Goal: Complete application form: Complete application form

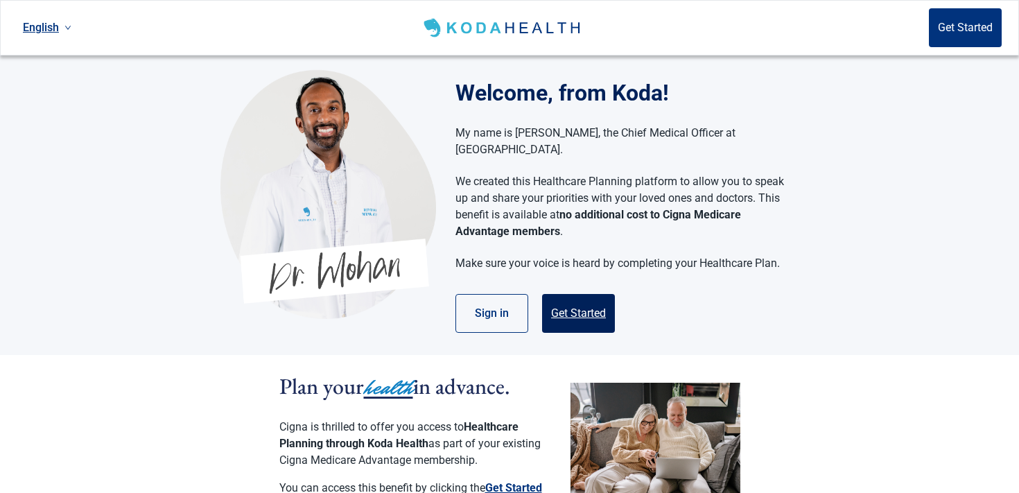
click at [572, 298] on button "Get Started" at bounding box center [578, 313] width 73 height 39
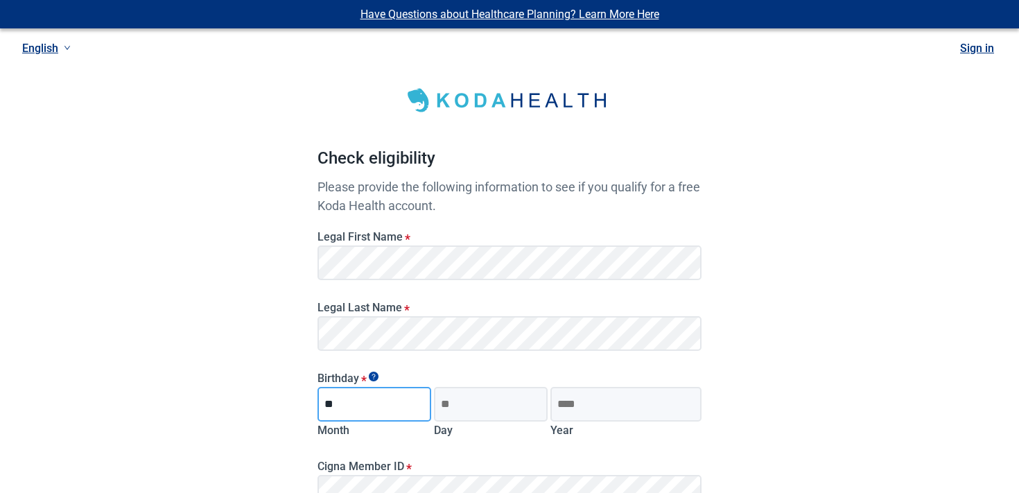
type input "**"
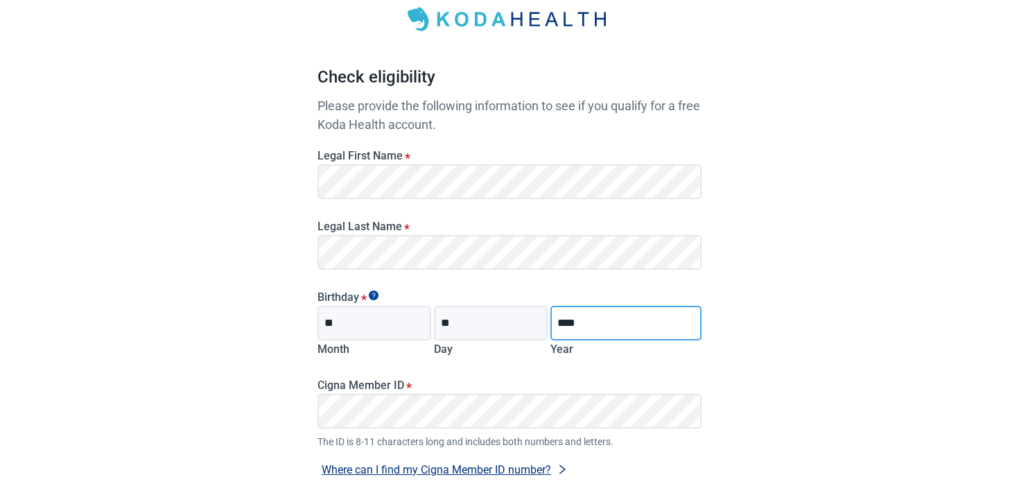
scroll to position [99, 0]
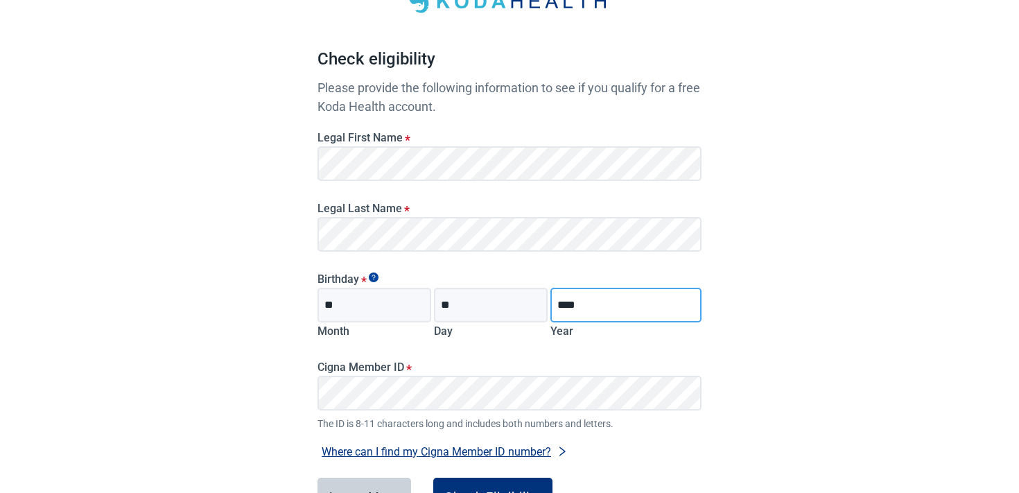
type input "****"
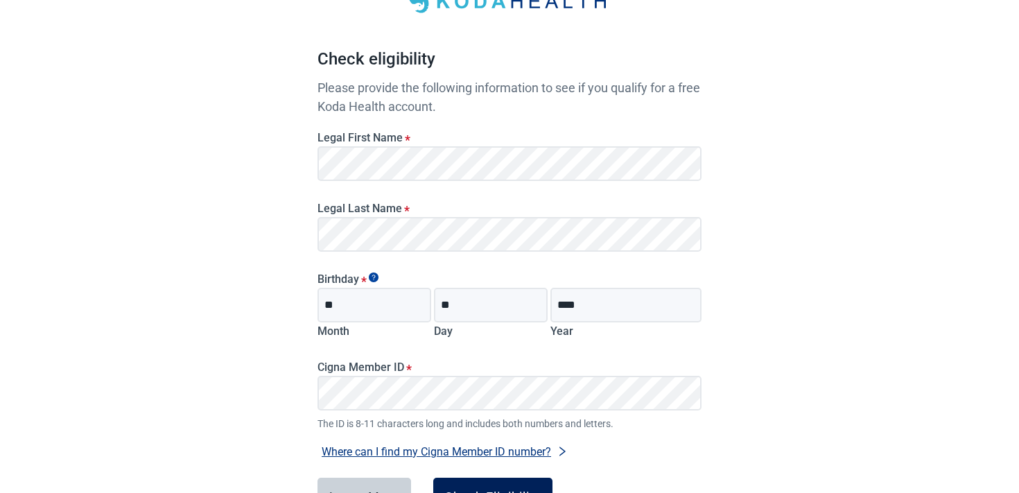
click at [461, 487] on button "Check Eligibility" at bounding box center [492, 497] width 119 height 39
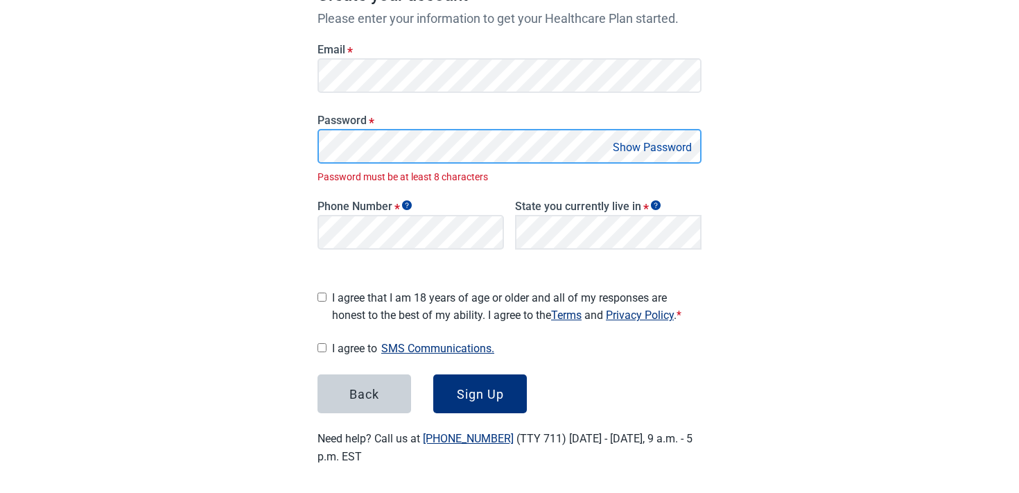
scroll to position [216, 0]
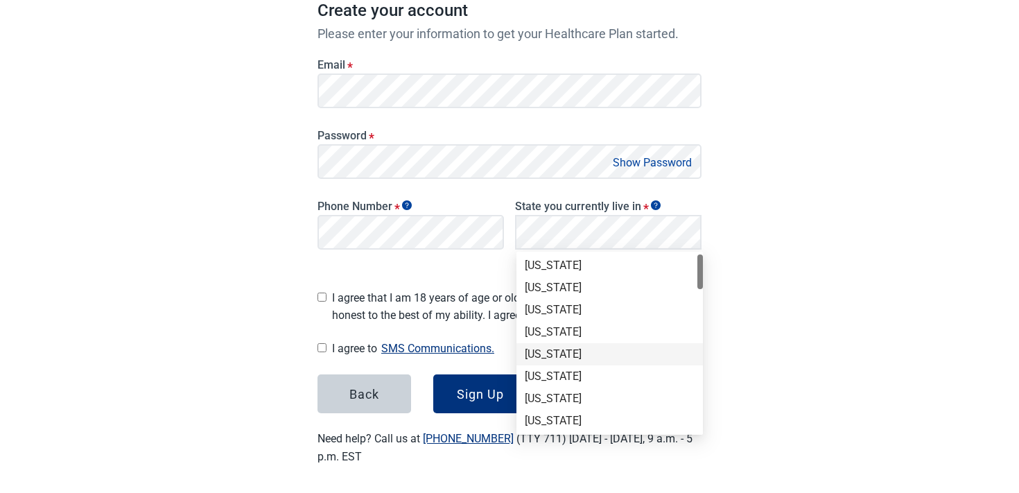
click at [575, 353] on div "[US_STATE]" at bounding box center [610, 354] width 170 height 15
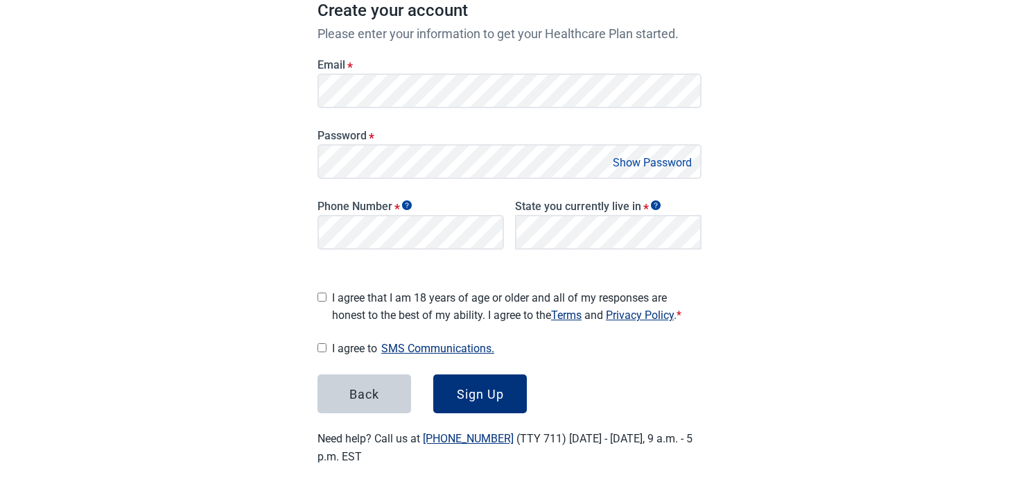
click at [379, 289] on span "I agree that I am 18 years of age or older and all of my responses are honest t…" at bounding box center [517, 306] width 370 height 35
click at [474, 387] on div "Sign Up" at bounding box center [480, 394] width 47 height 14
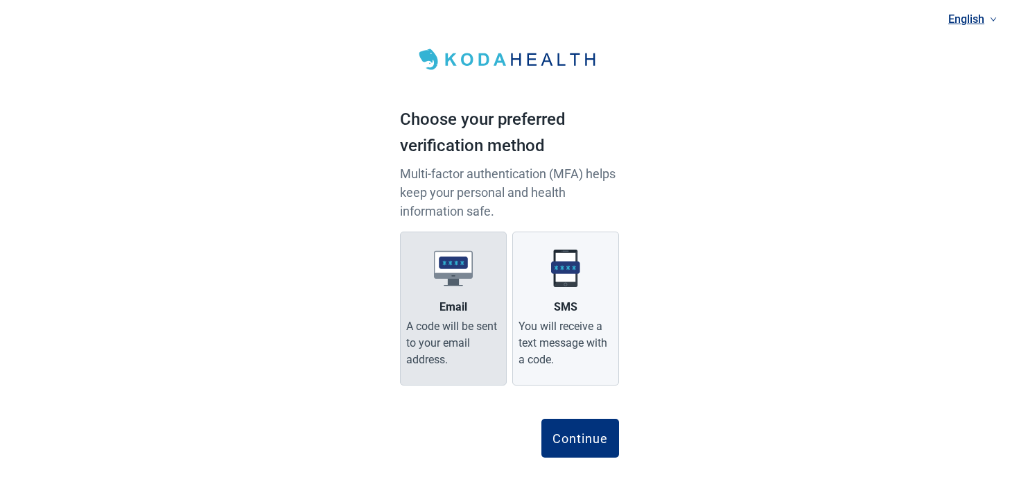
click at [470, 361] on div "A code will be sent to your email address." at bounding box center [453, 343] width 94 height 50
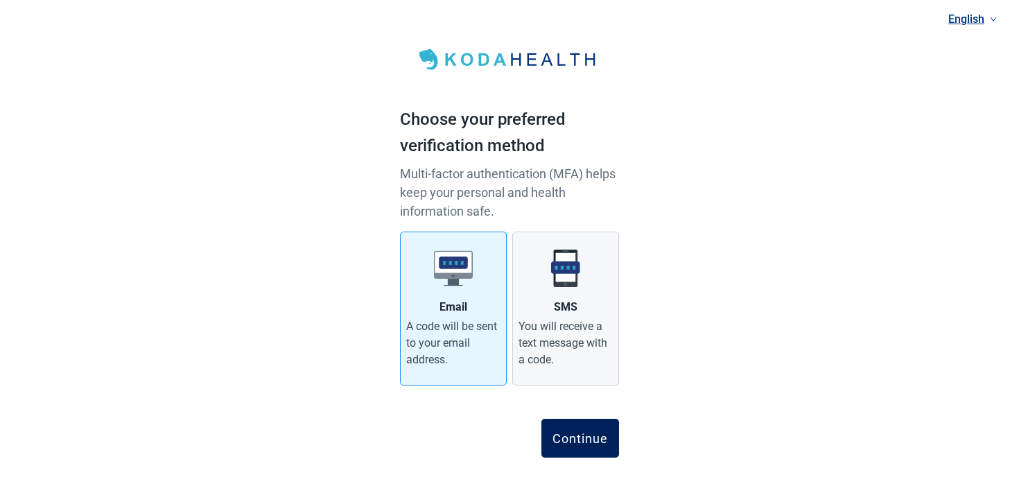
click at [591, 447] on button "Continue" at bounding box center [581, 438] width 78 height 39
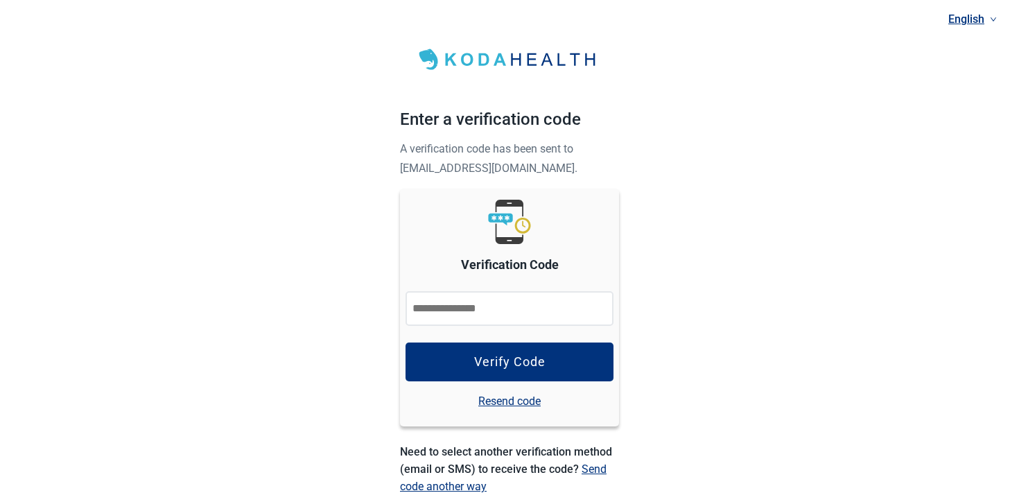
click at [501, 305] on input "Verification Code" at bounding box center [510, 308] width 208 height 35
paste input "******"
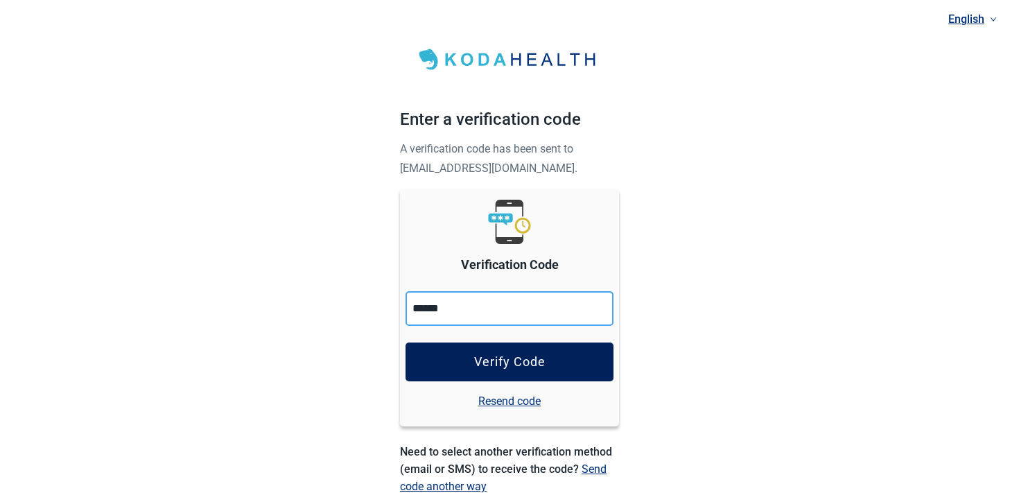
type input "******"
click at [505, 363] on div "Verify Code" at bounding box center [509, 362] width 71 height 14
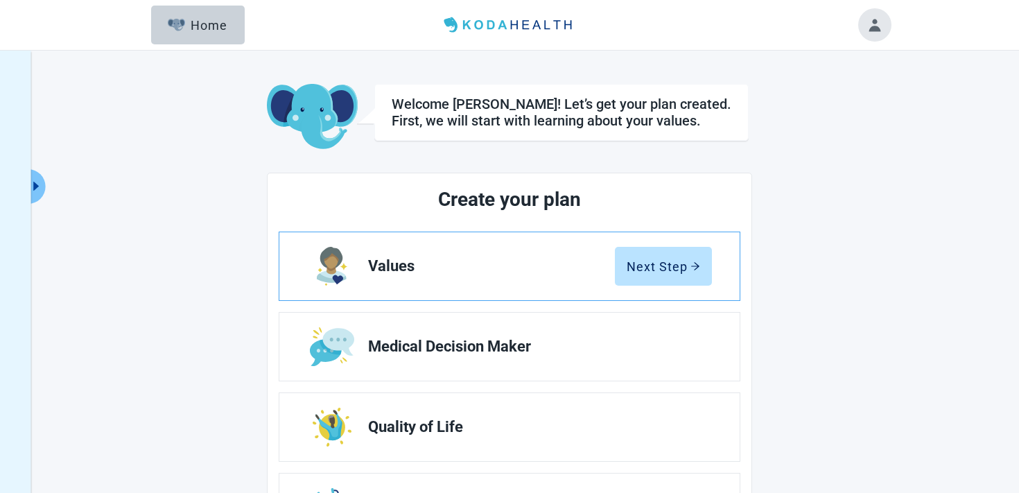
click at [712, 257] on link "Values Next Step" at bounding box center [509, 266] width 460 height 68
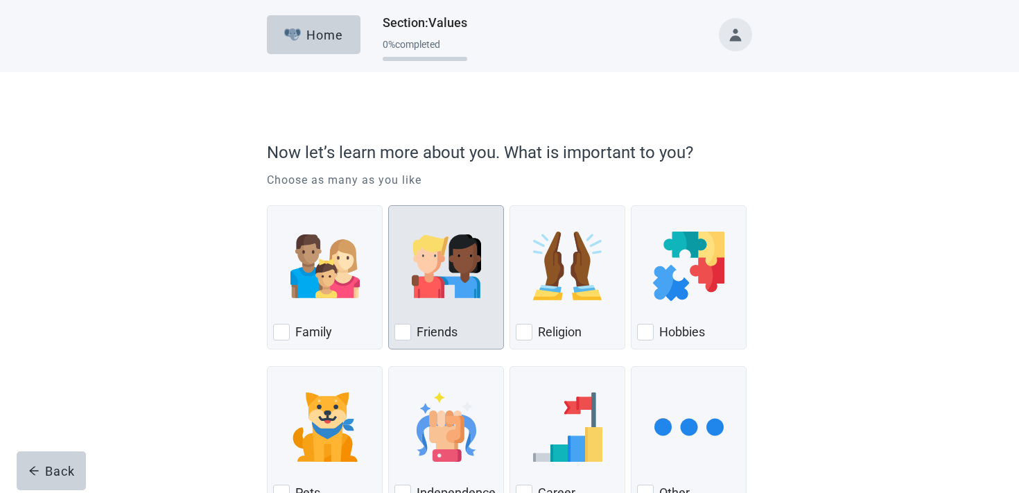
click at [422, 282] on img "Friends, checkbox, not checked" at bounding box center [446, 266] width 69 height 69
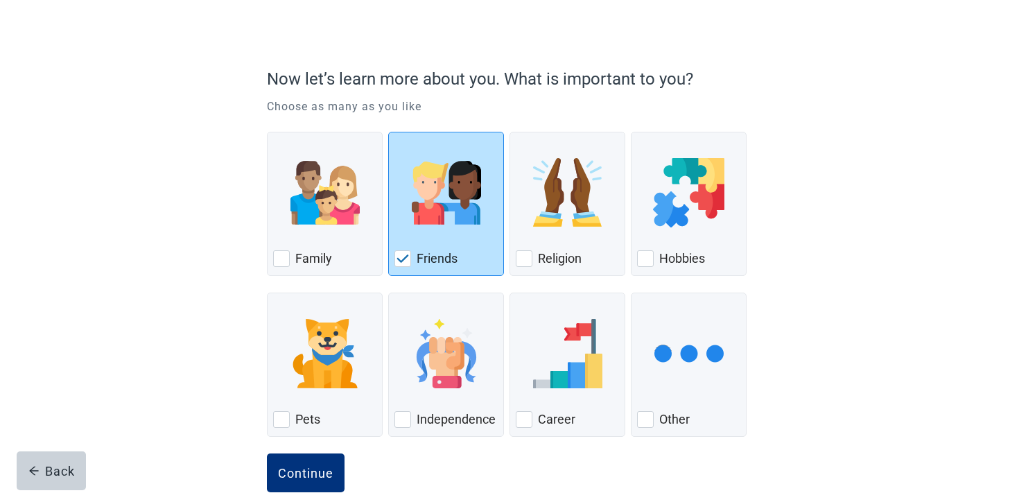
scroll to position [103, 0]
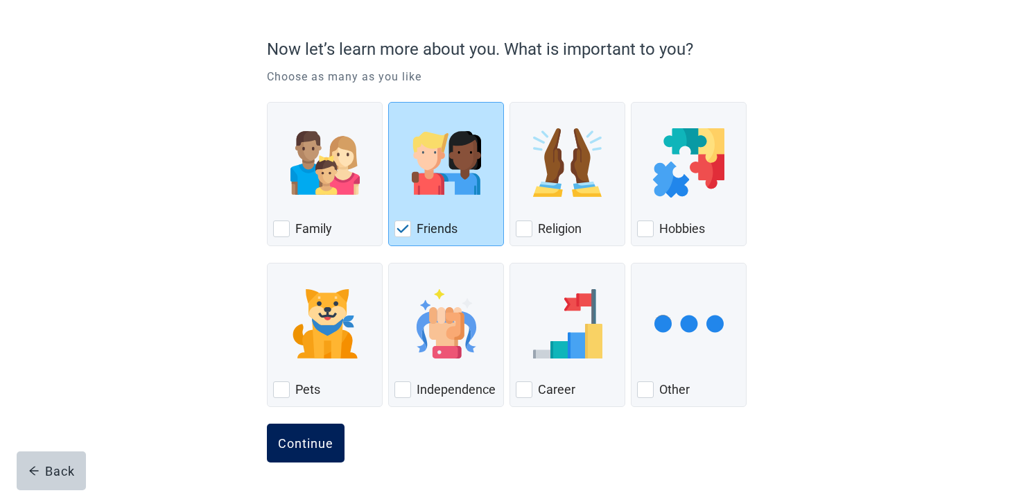
click at [297, 445] on div "Continue" at bounding box center [305, 443] width 55 height 14
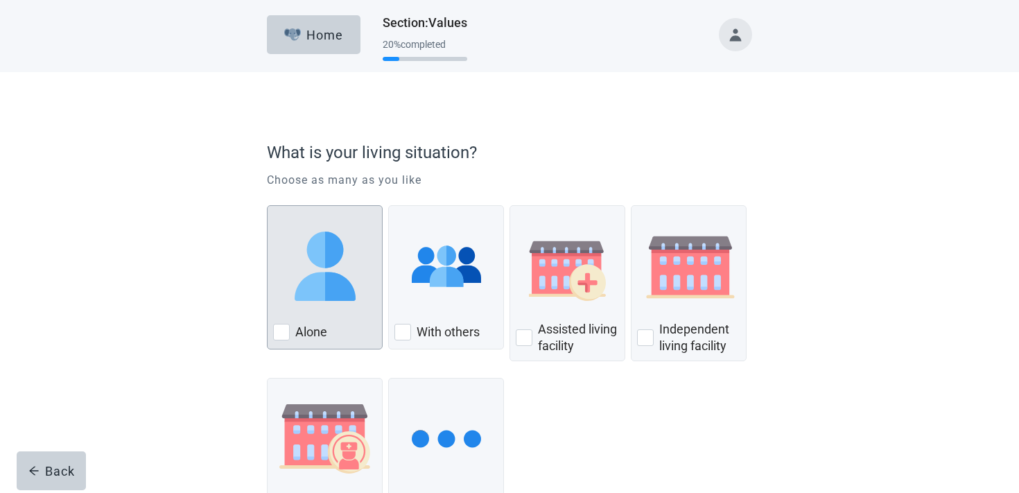
click at [340, 298] on img "Alone, checkbox, not checked" at bounding box center [325, 266] width 69 height 69
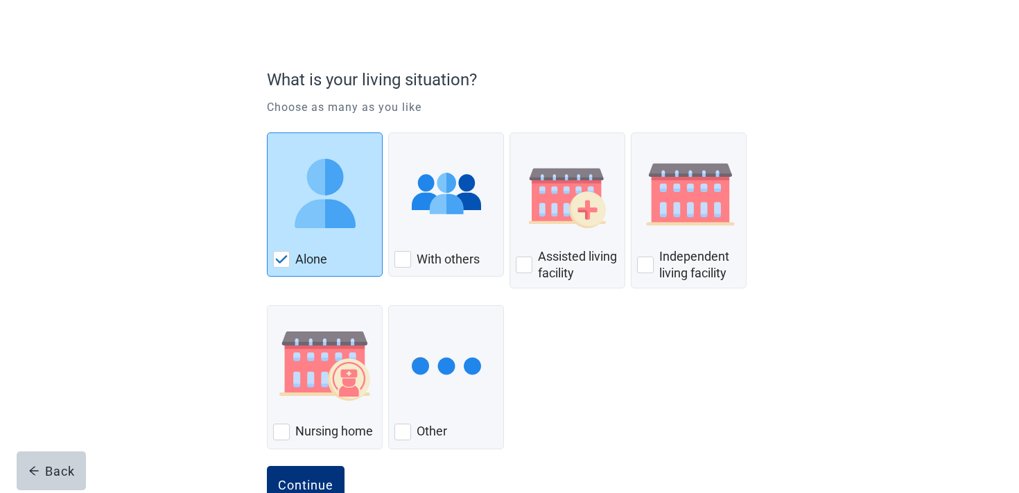
scroll to position [114, 0]
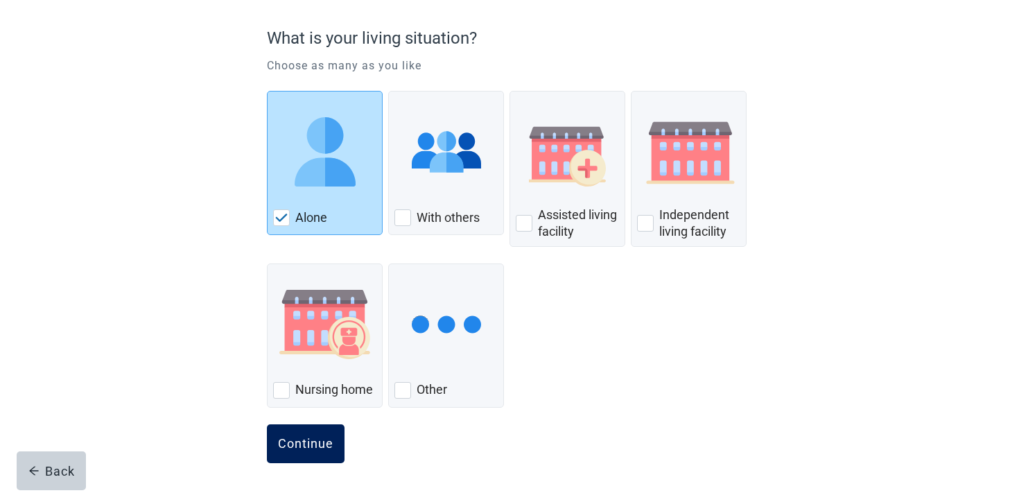
click at [326, 445] on div "Continue" at bounding box center [305, 444] width 55 height 14
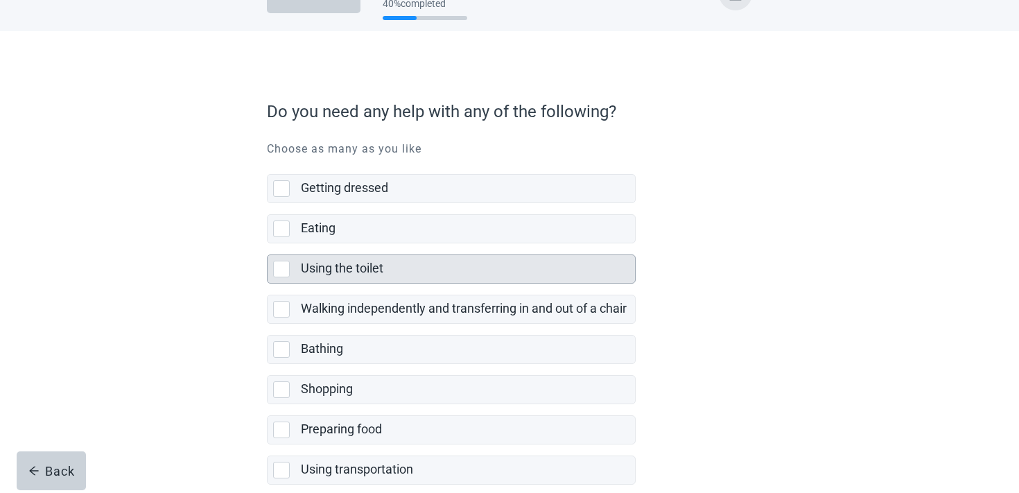
scroll to position [231, 0]
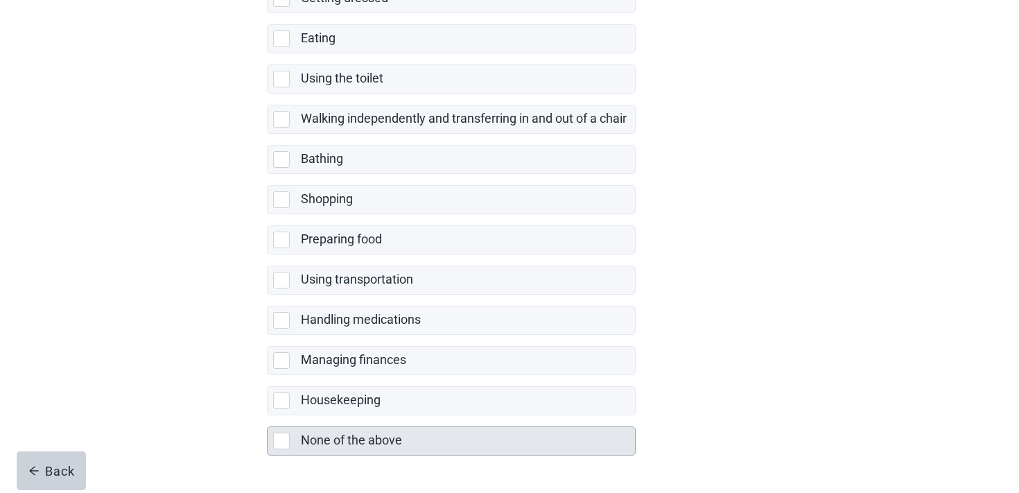
click at [346, 432] on div "None of the above" at bounding box center [464, 440] width 326 height 17
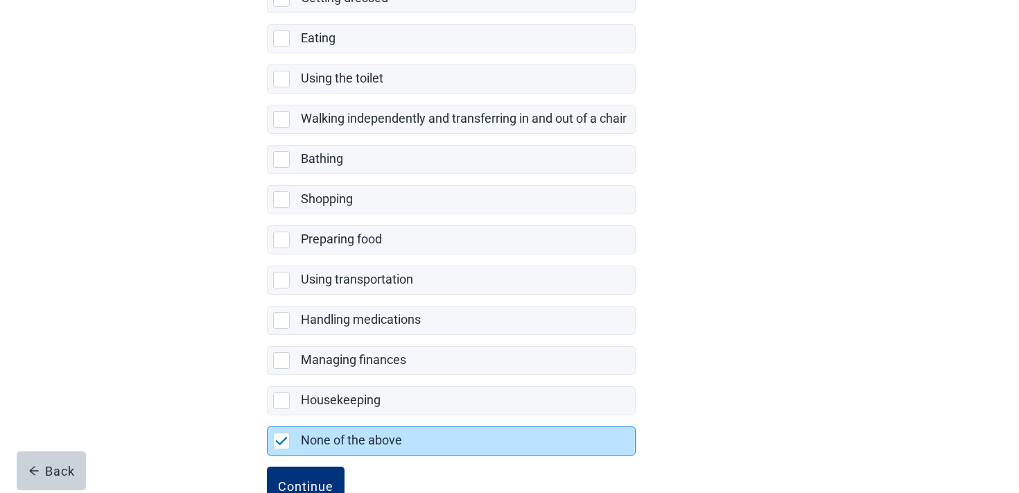
scroll to position [274, 0]
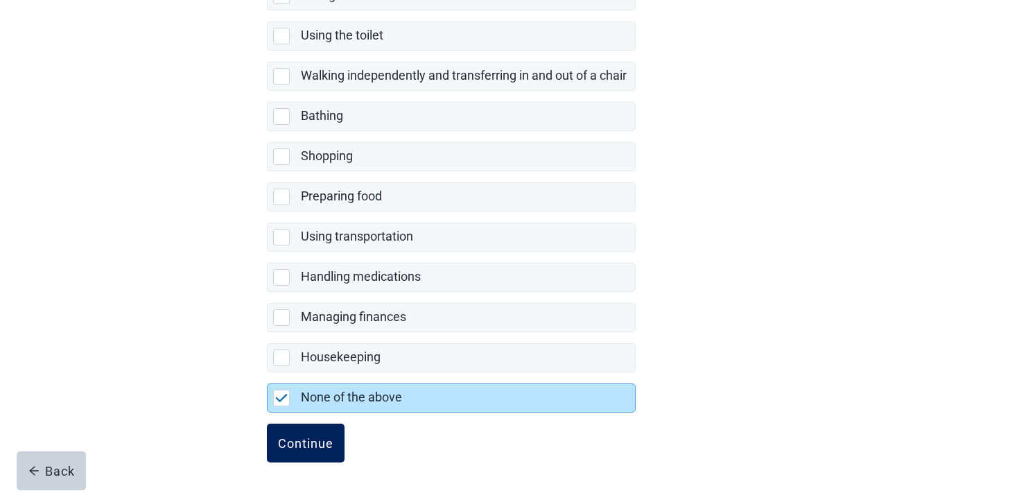
click at [315, 433] on button "Continue" at bounding box center [306, 443] width 78 height 39
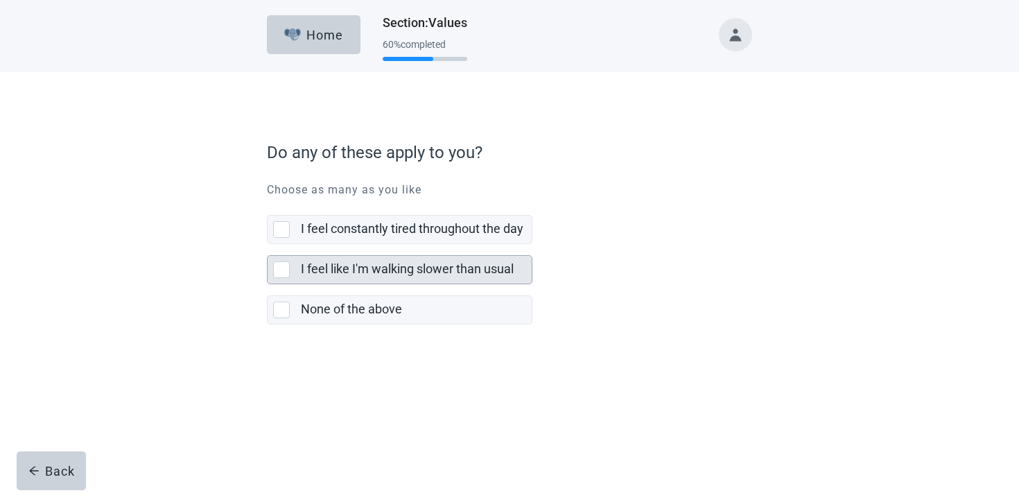
click at [400, 266] on label "I feel like I'm walking slower than usual" at bounding box center [407, 268] width 213 height 15
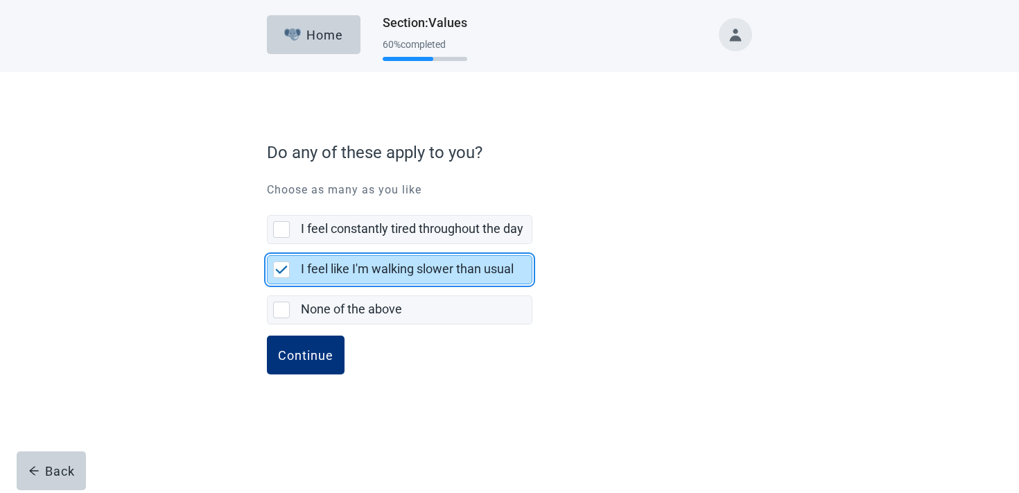
click at [290, 375] on div "Continue" at bounding box center [509, 370] width 485 height 69
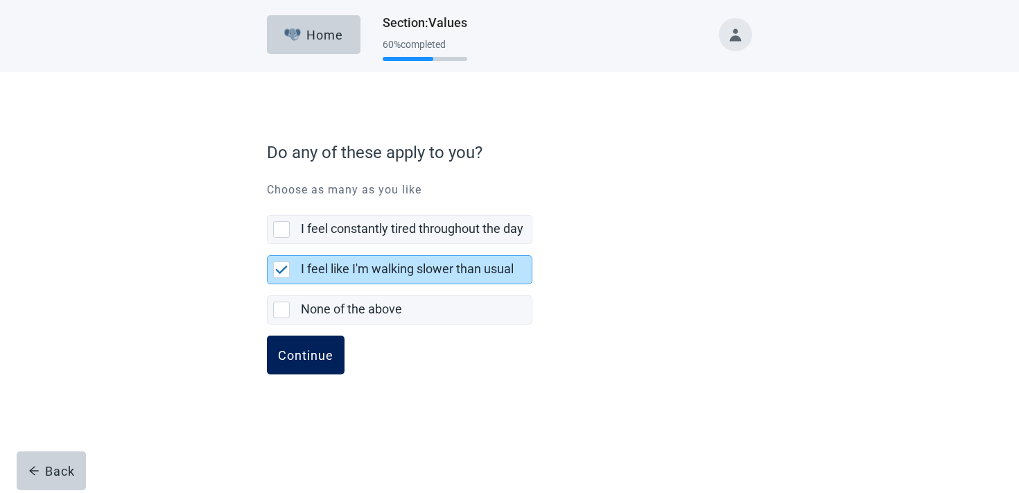
click at [294, 360] on div "Continue" at bounding box center [305, 355] width 55 height 14
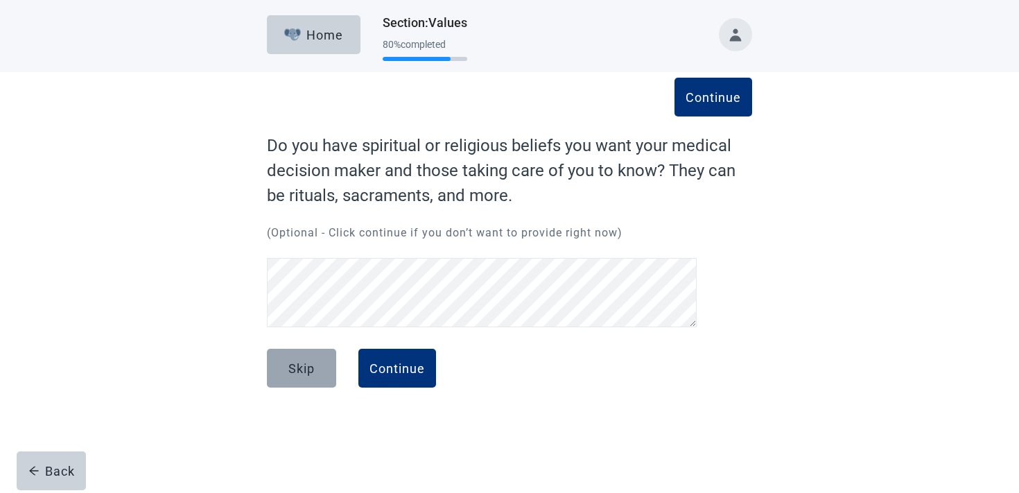
click at [318, 371] on button "Skip" at bounding box center [301, 368] width 69 height 39
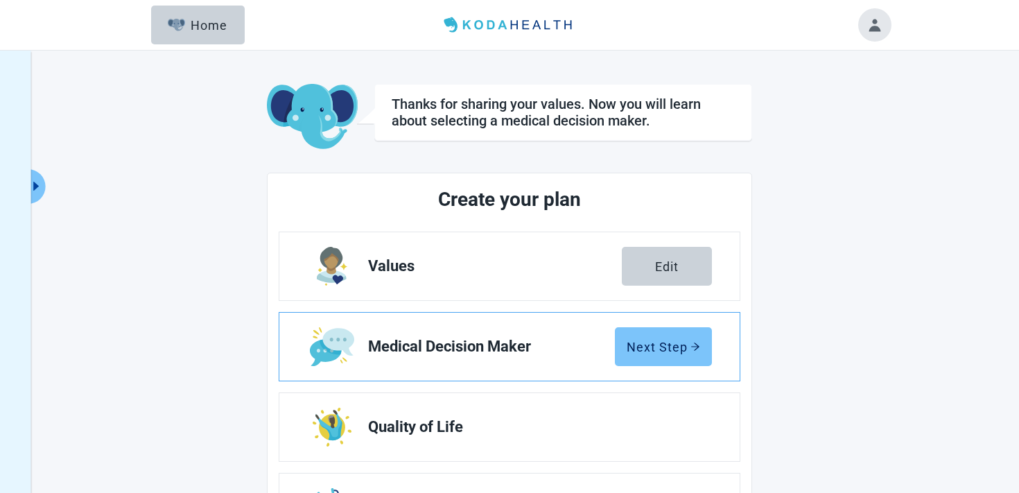
click at [657, 334] on button "Next Step" at bounding box center [663, 346] width 97 height 39
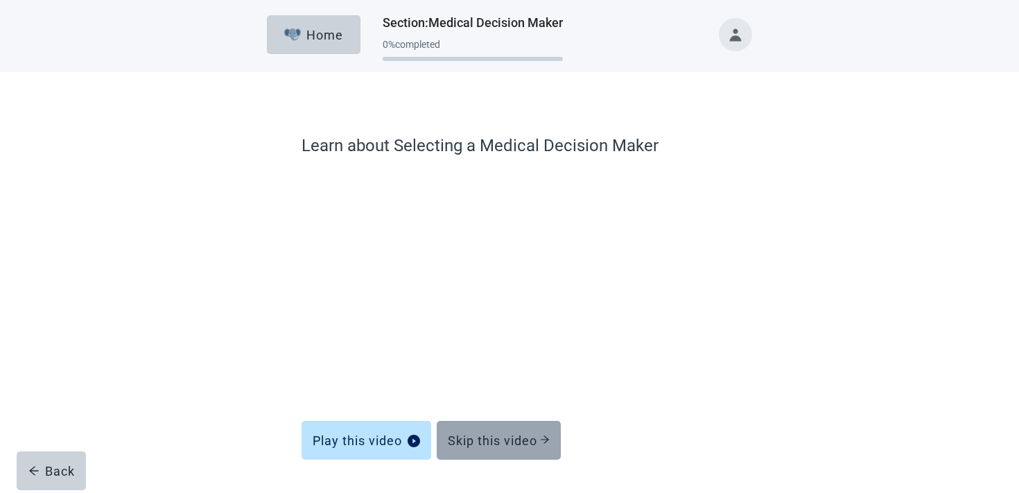
click at [464, 431] on button "Skip this video" at bounding box center [499, 440] width 124 height 39
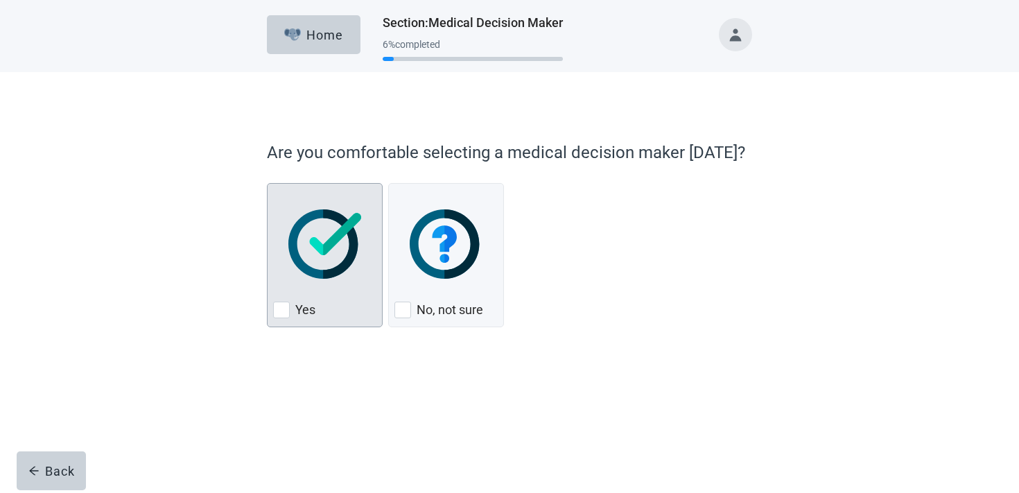
click at [338, 290] on div "Yes, checkbox, not checked" at bounding box center [324, 244] width 103 height 110
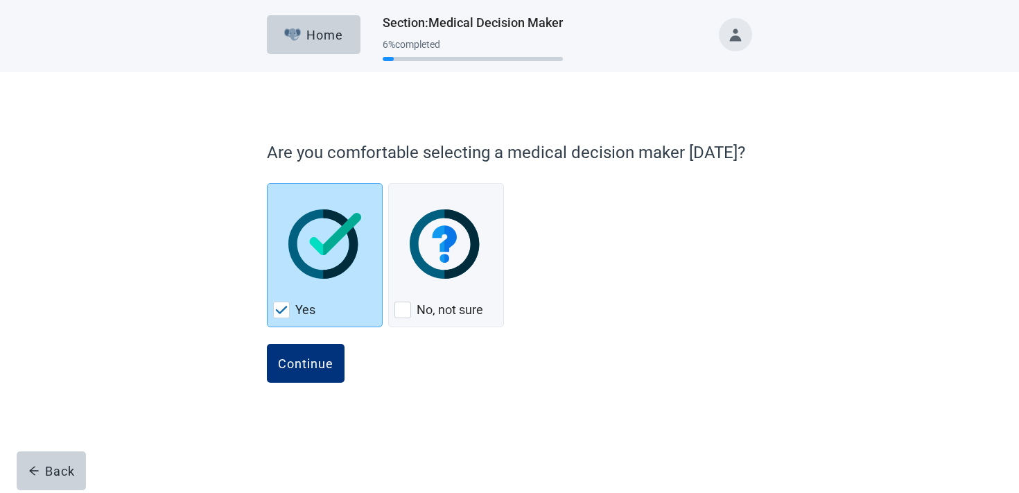
click at [309, 383] on div "Continue" at bounding box center [509, 378] width 485 height 69
click at [310, 372] on button "Continue" at bounding box center [306, 363] width 78 height 39
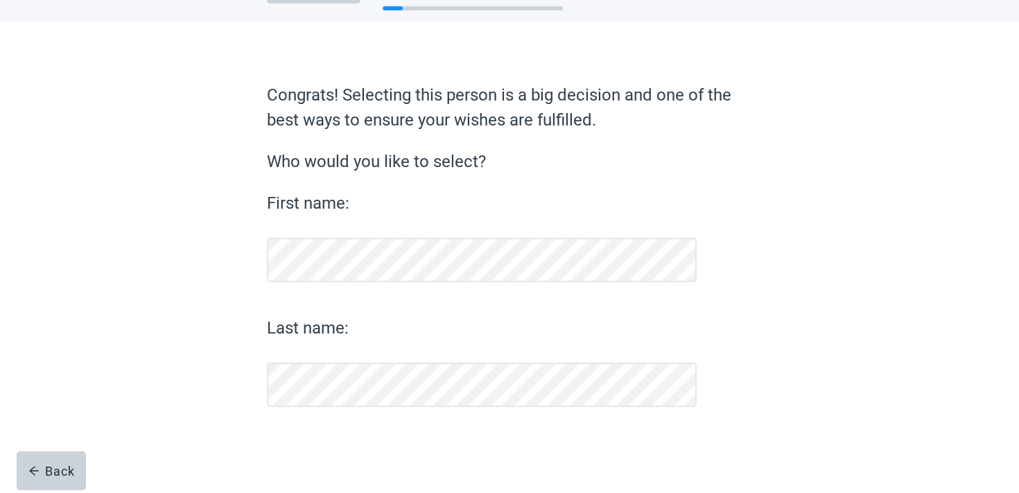
scroll to position [51, 0]
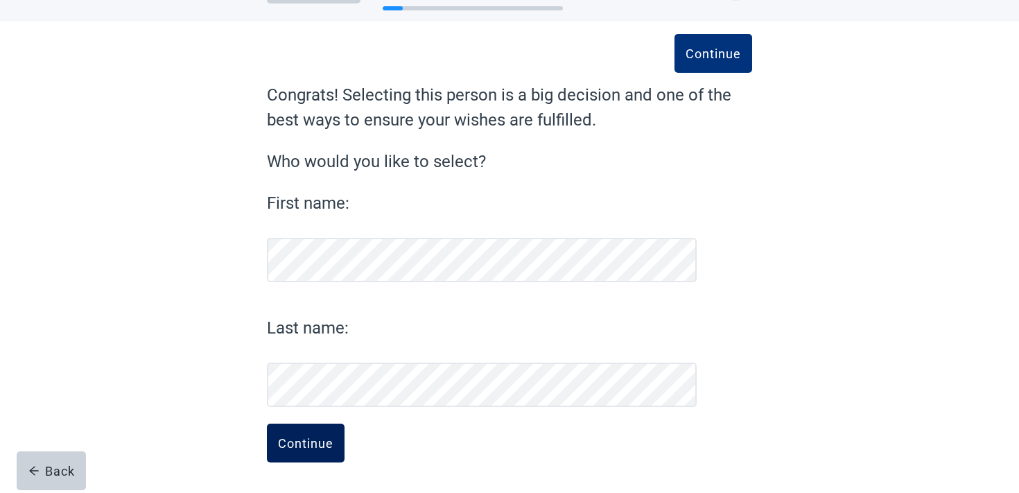
click at [302, 433] on button "Continue" at bounding box center [306, 443] width 78 height 39
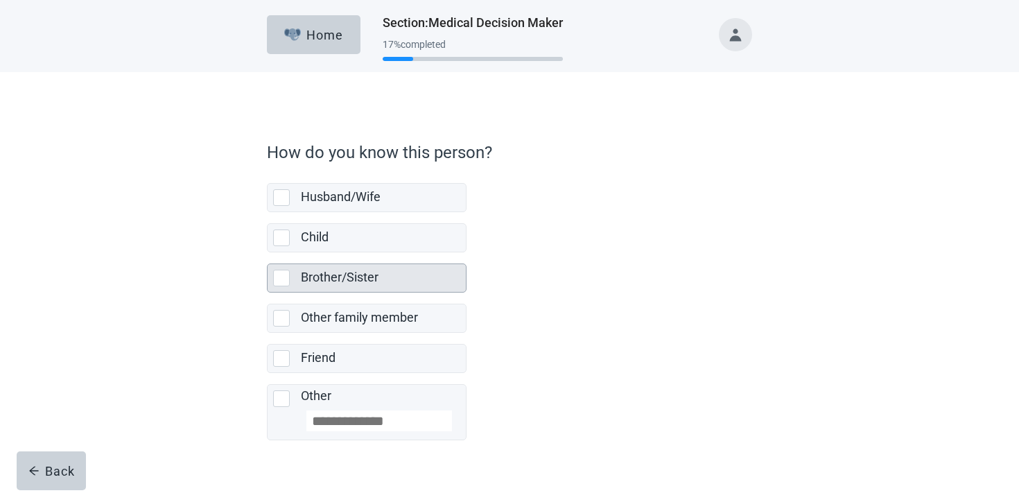
click at [329, 265] on div "Brother/Sister" at bounding box center [383, 278] width 165 height 28
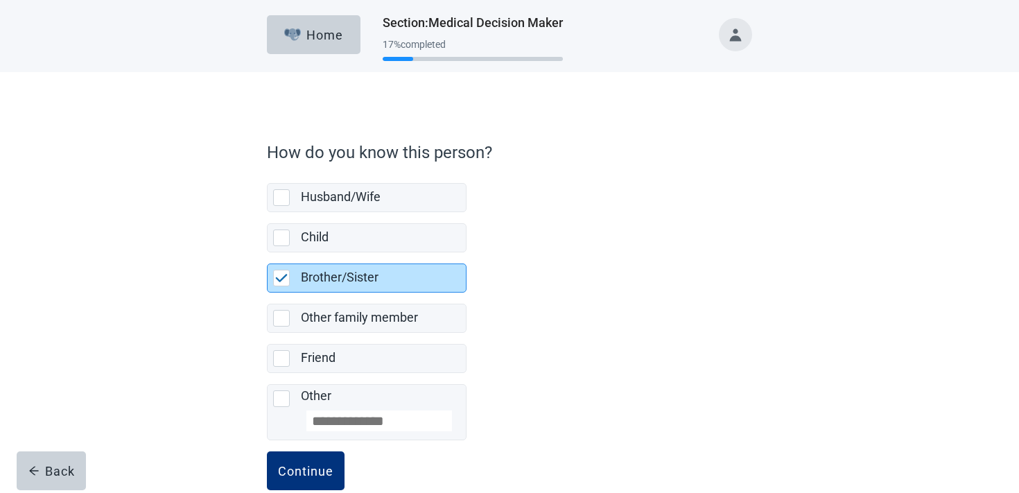
scroll to position [28, 0]
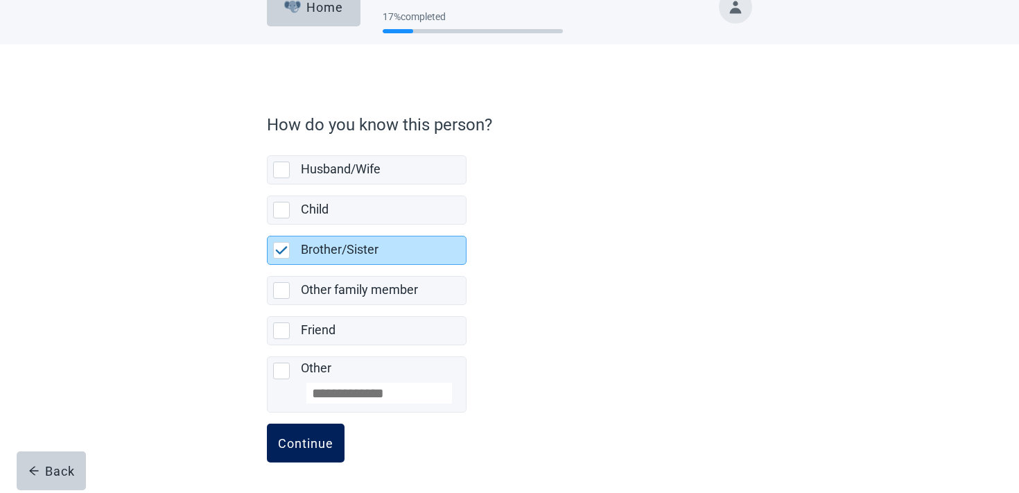
click at [309, 446] on div "Continue" at bounding box center [305, 443] width 55 height 14
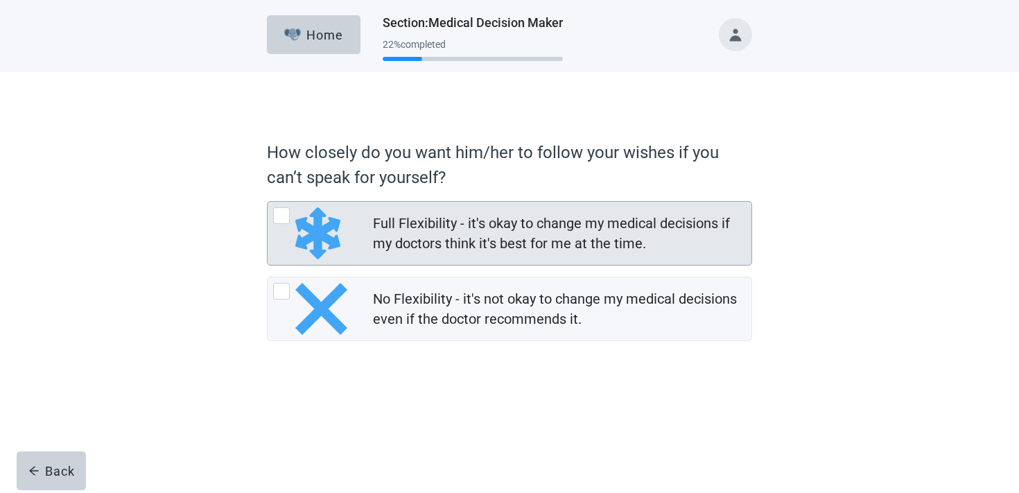
click at [397, 260] on div "Full Flexibility - it's okay to change my medical decisions if my doctors think…" at bounding box center [510, 233] width 484 height 63
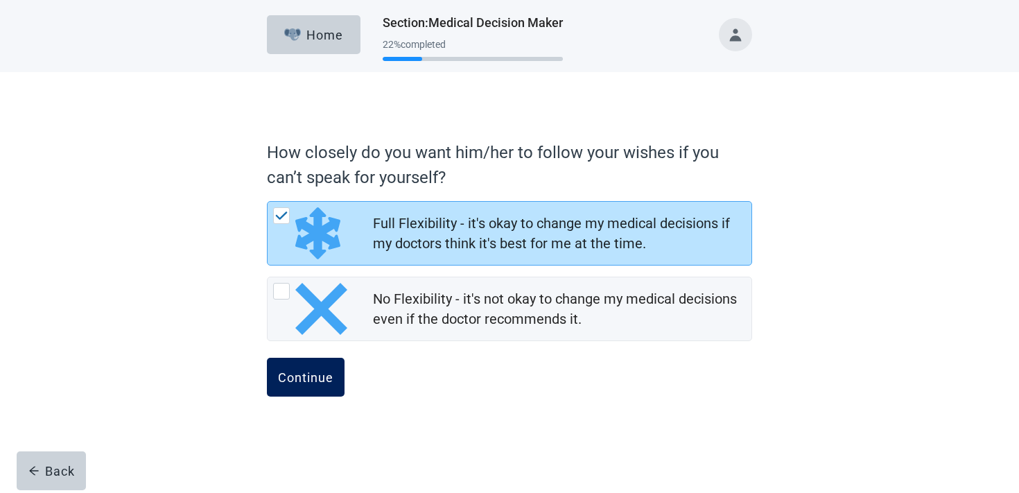
click at [316, 373] on div "Continue" at bounding box center [305, 377] width 55 height 14
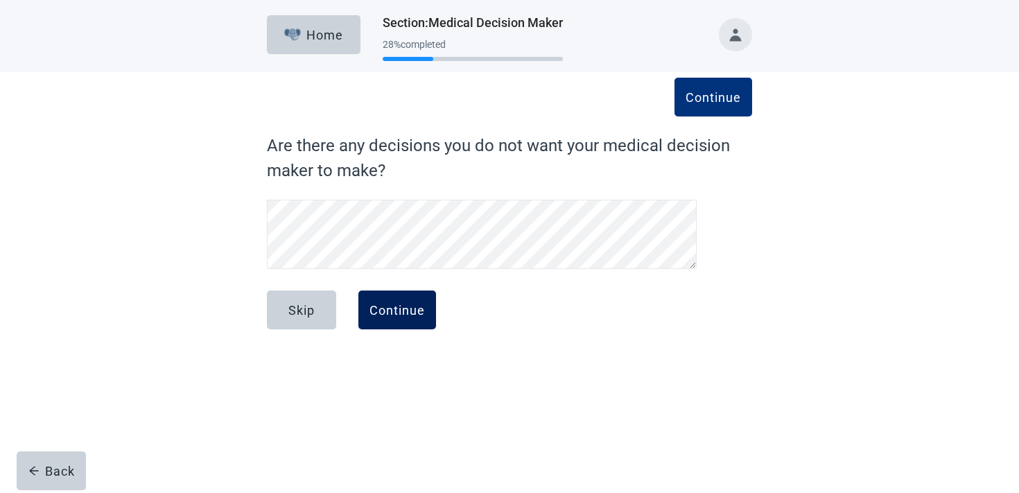
click at [383, 312] on div "Continue" at bounding box center [397, 310] width 55 height 14
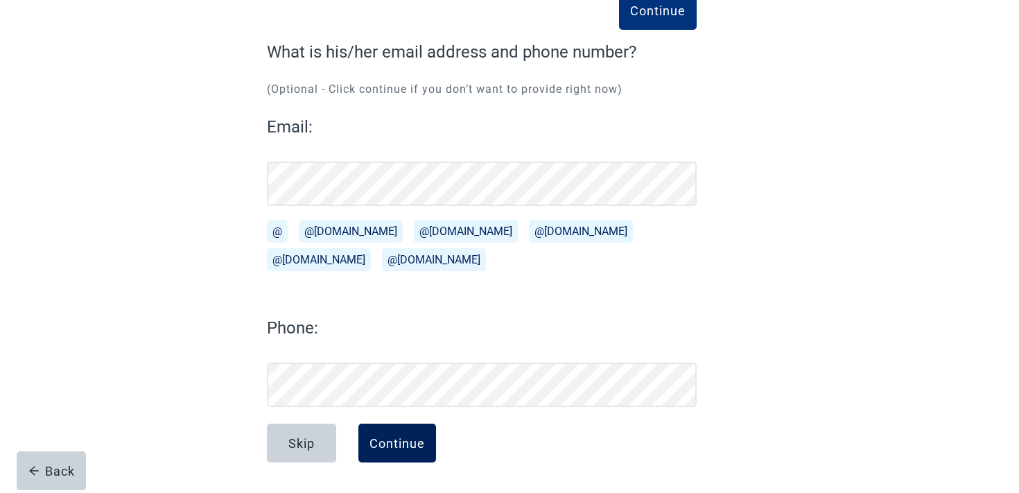
click at [392, 444] on div "Continue" at bounding box center [397, 443] width 55 height 14
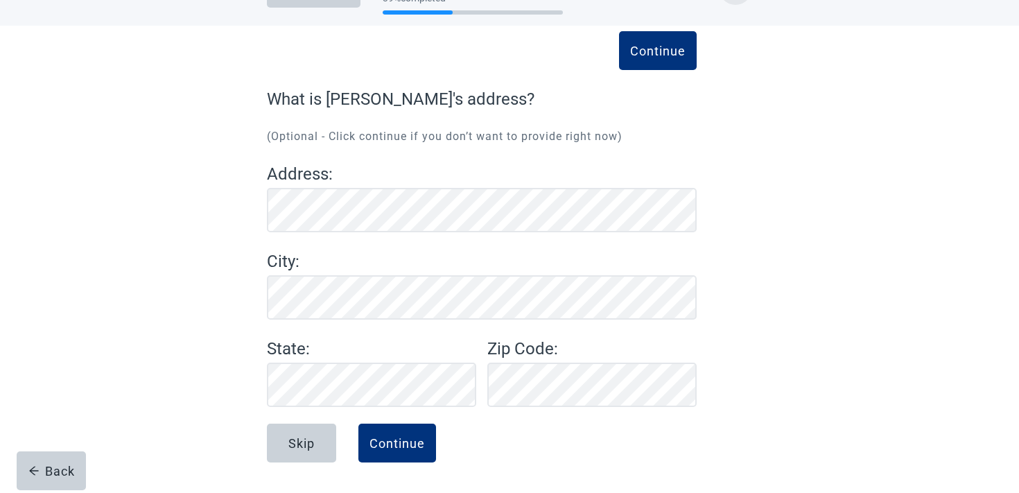
scroll to position [46, 0]
click at [391, 429] on button "Continue" at bounding box center [397, 443] width 78 height 39
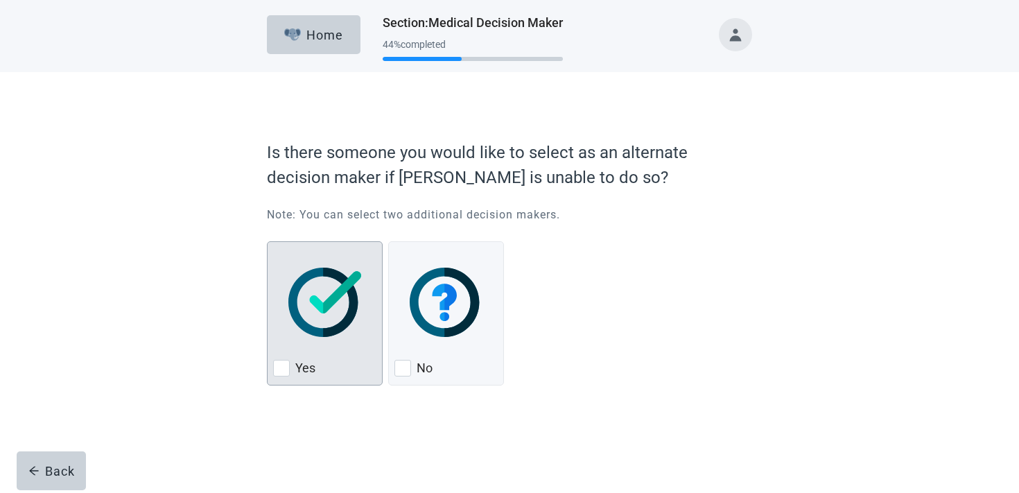
click at [334, 349] on div "Yes, checkbox, not checked" at bounding box center [324, 303] width 103 height 110
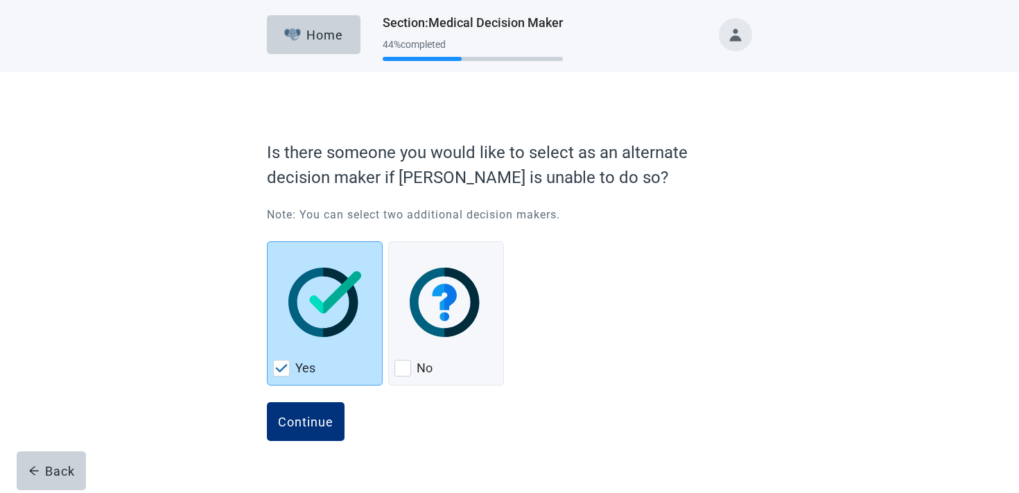
click at [296, 401] on form "Is there someone you would like to select as an alternate decision maker if [PE…" at bounding box center [509, 302] width 485 height 338
click at [297, 420] on div "Continue" at bounding box center [305, 422] width 55 height 14
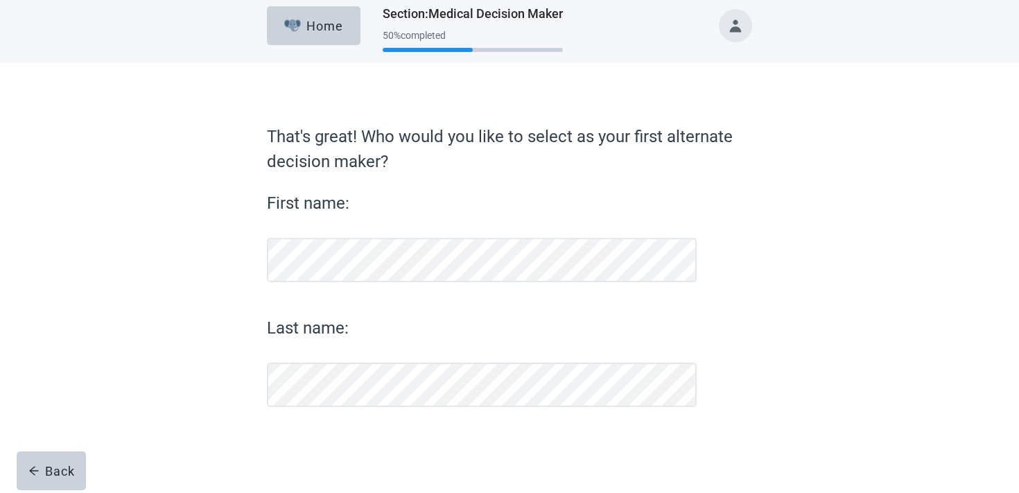
scroll to position [9, 0]
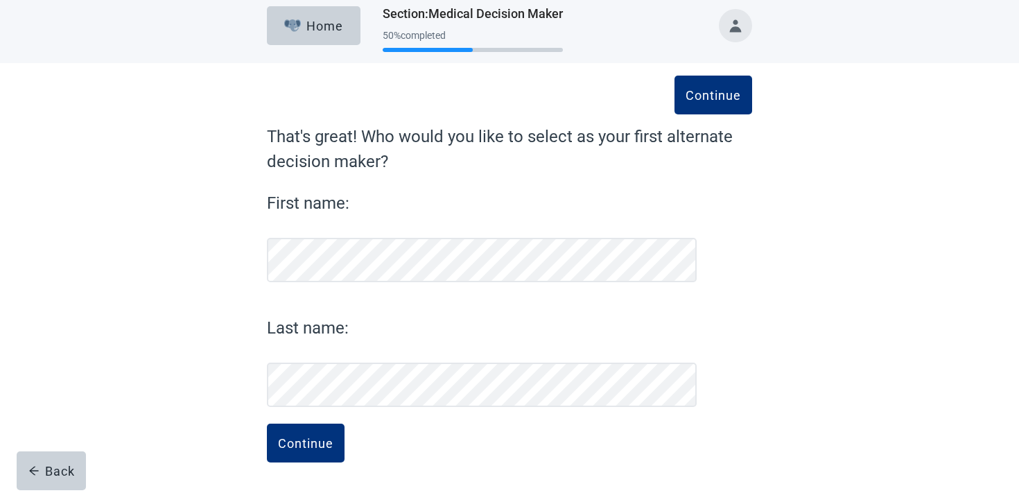
click at [267, 424] on button "Continue" at bounding box center [306, 443] width 78 height 39
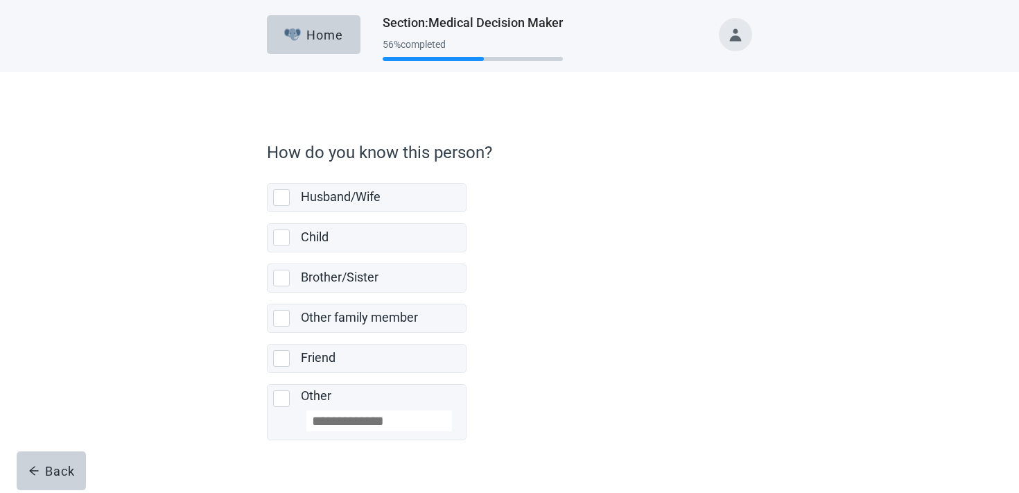
click at [343, 340] on label "Friend" at bounding box center [367, 353] width 200 height 40
click at [338, 354] on div "Friend" at bounding box center [379, 357] width 157 height 17
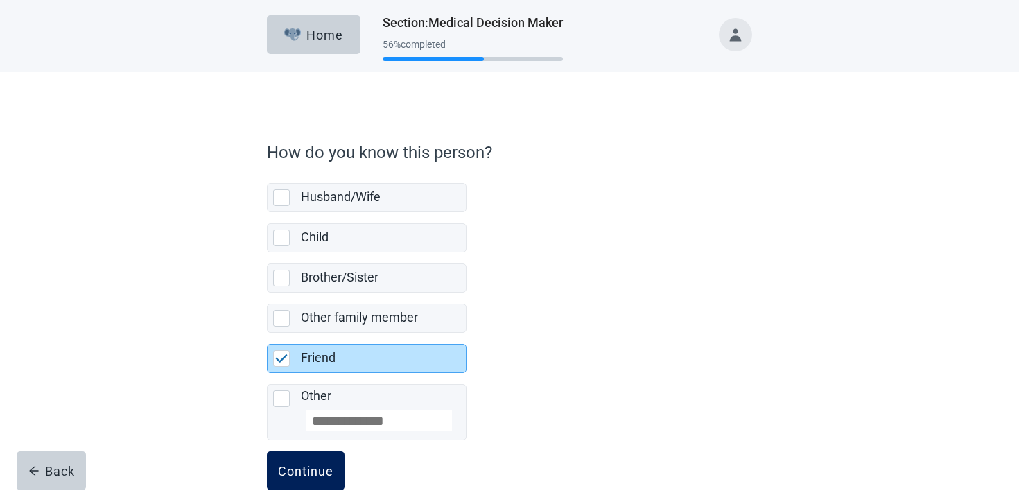
click at [302, 462] on button "Continue" at bounding box center [306, 470] width 78 height 39
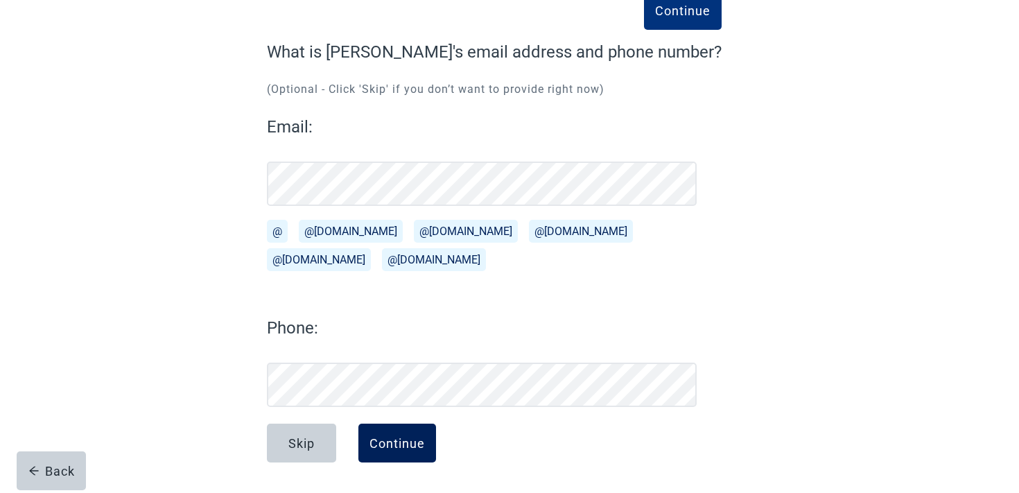
click at [424, 442] on div "Continue" at bounding box center [397, 443] width 55 height 14
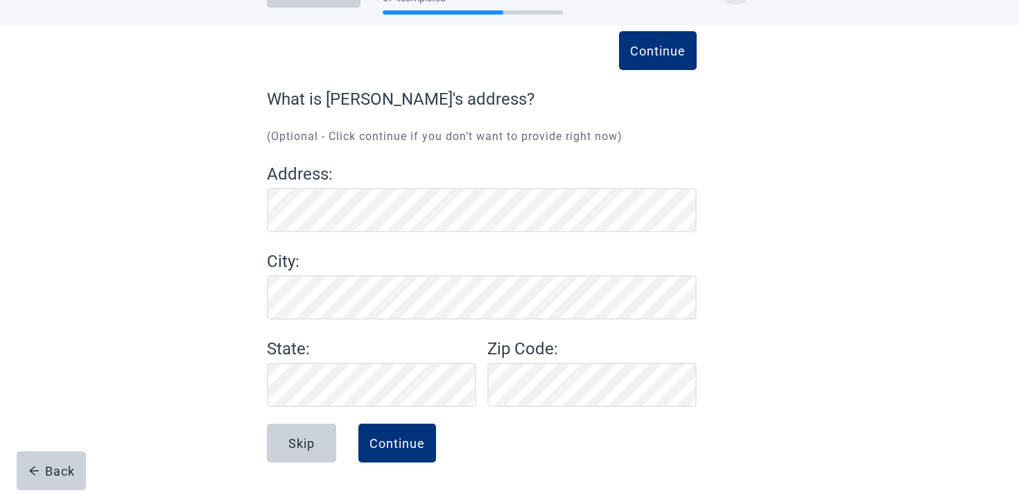
scroll to position [46, 0]
click at [403, 465] on div "Skip Continue" at bounding box center [482, 458] width 430 height 69
click at [402, 448] on div "Continue" at bounding box center [397, 443] width 55 height 14
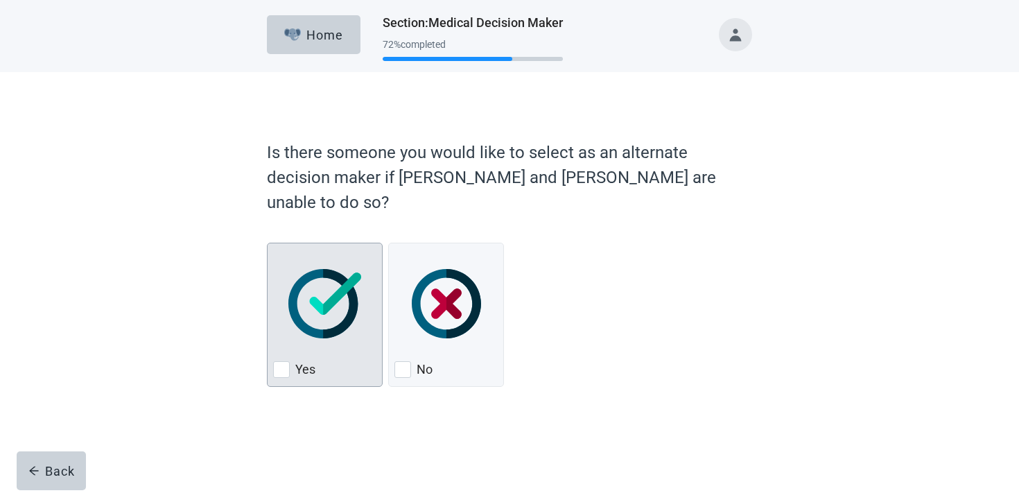
click at [341, 327] on div "Yes, checkbox, not checked" at bounding box center [324, 304] width 103 height 110
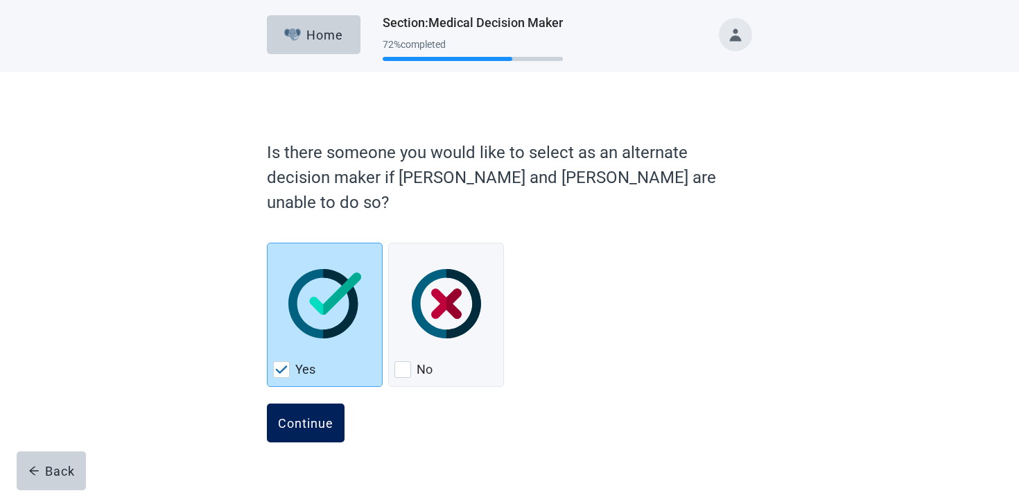
click at [317, 404] on button "Continue" at bounding box center [306, 423] width 78 height 39
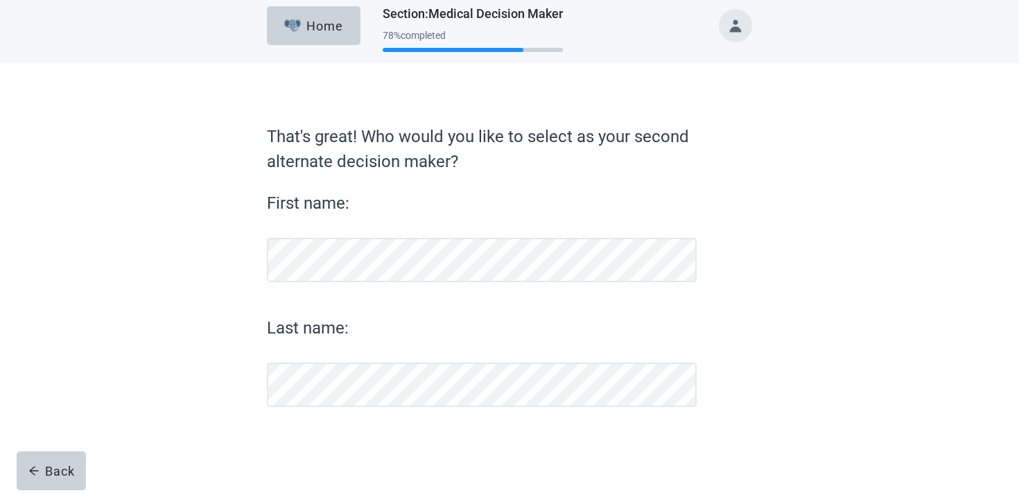
scroll to position [9, 0]
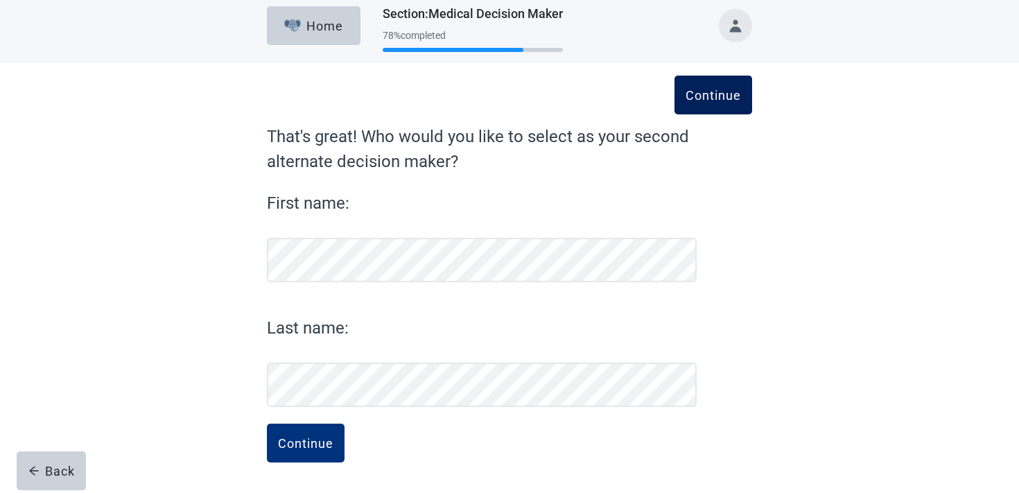
click at [727, 104] on button "Continue" at bounding box center [714, 95] width 78 height 39
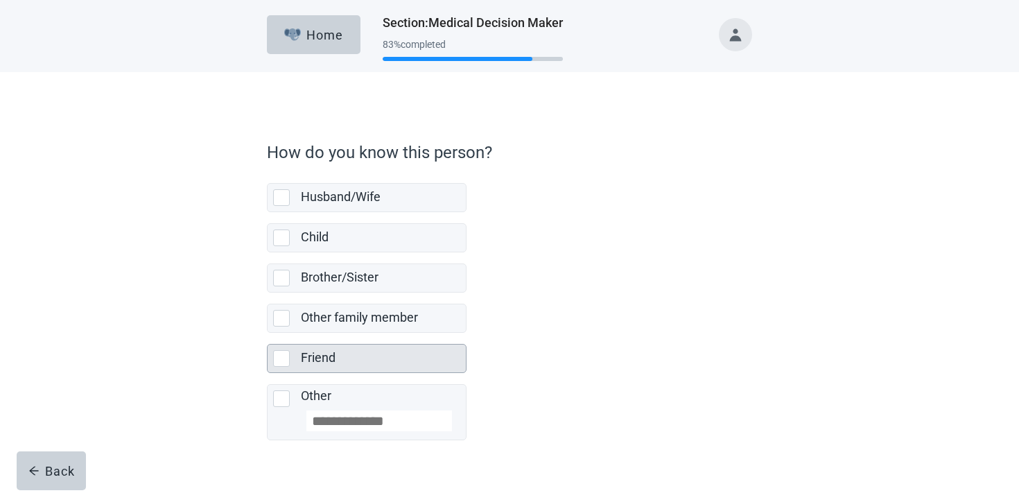
click at [338, 358] on div "Friend" at bounding box center [379, 357] width 157 height 17
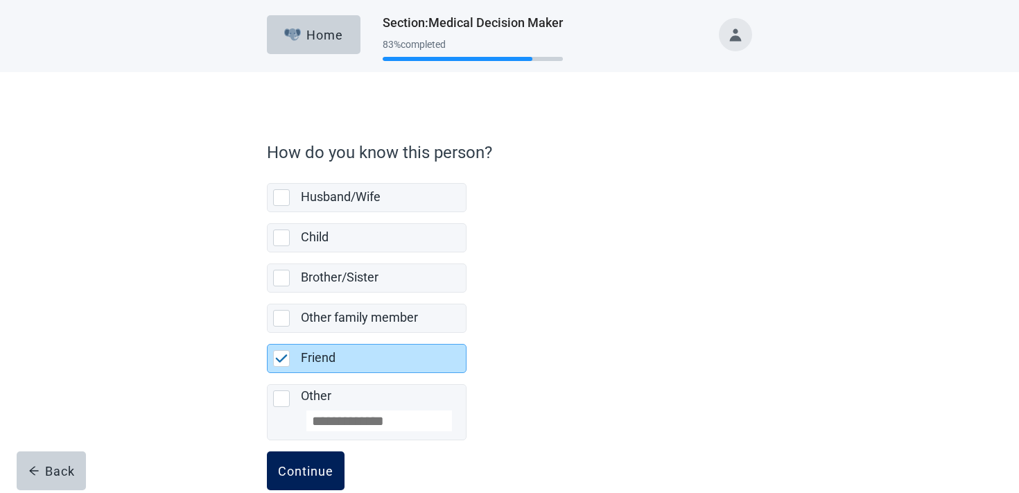
click at [310, 463] on button "Continue" at bounding box center [306, 470] width 78 height 39
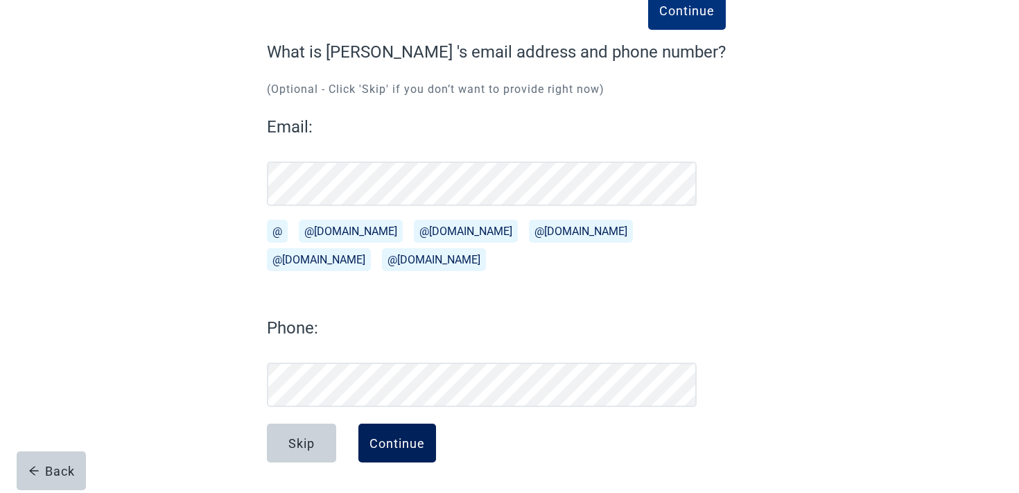
click at [421, 435] on button "Continue" at bounding box center [397, 443] width 78 height 39
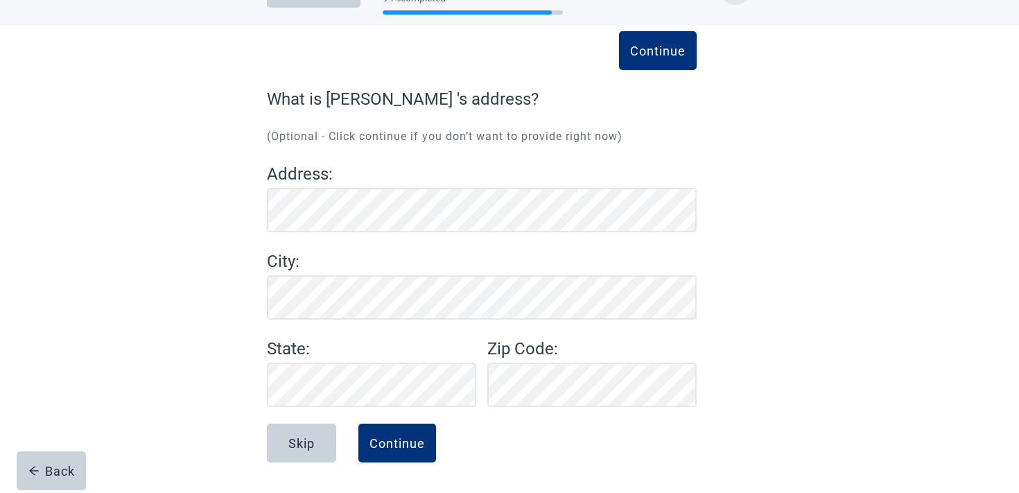
scroll to position [46, 0]
click at [404, 447] on div "Continue" at bounding box center [397, 443] width 55 height 14
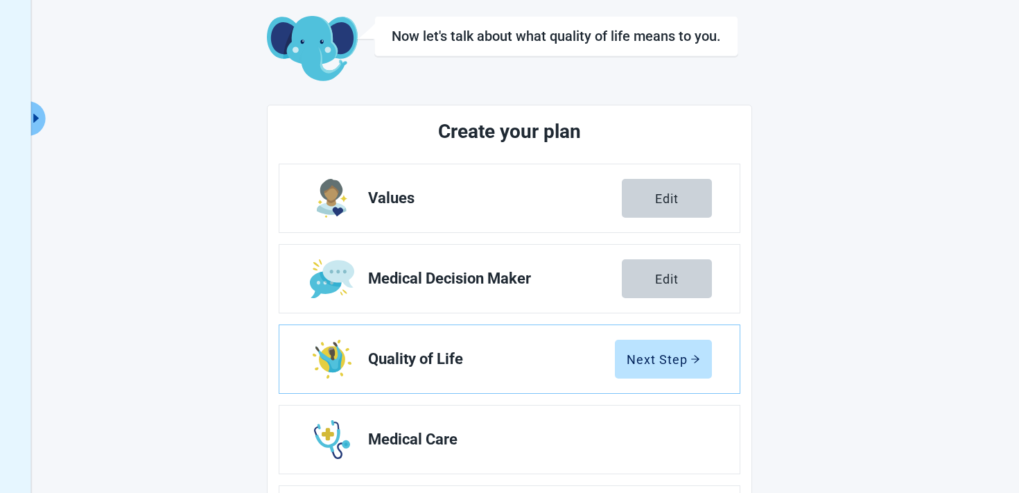
scroll to position [244, 0]
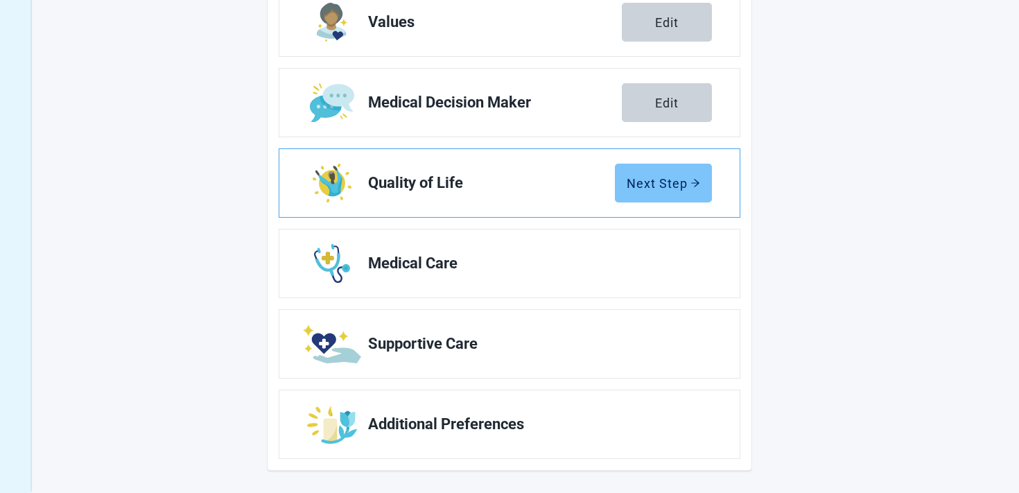
click at [656, 174] on button "Next Step" at bounding box center [663, 183] width 97 height 39
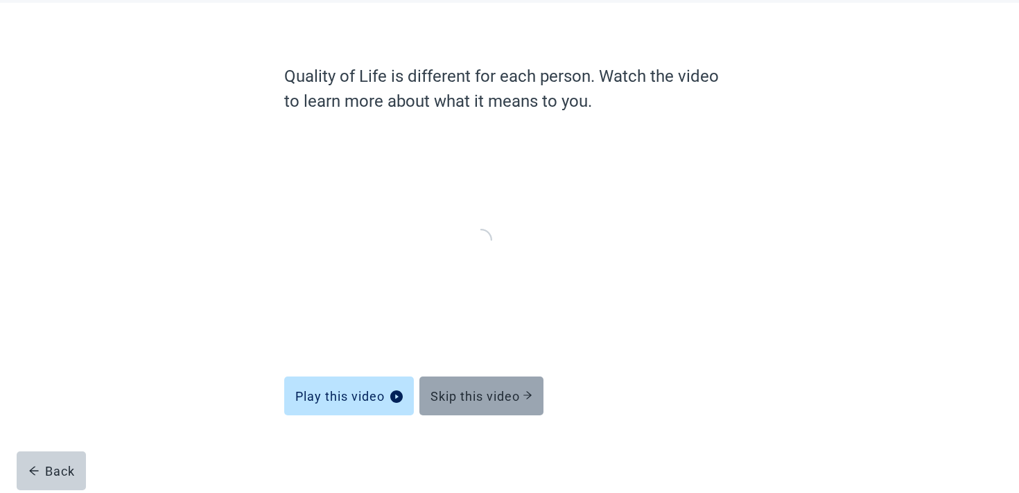
scroll to position [67, 0]
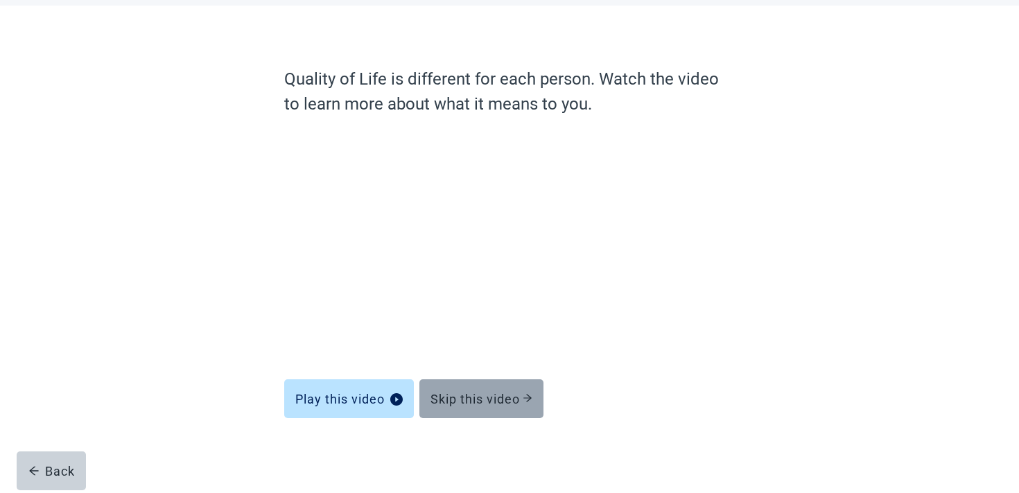
click at [475, 399] on div "Skip this video" at bounding box center [482, 399] width 102 height 14
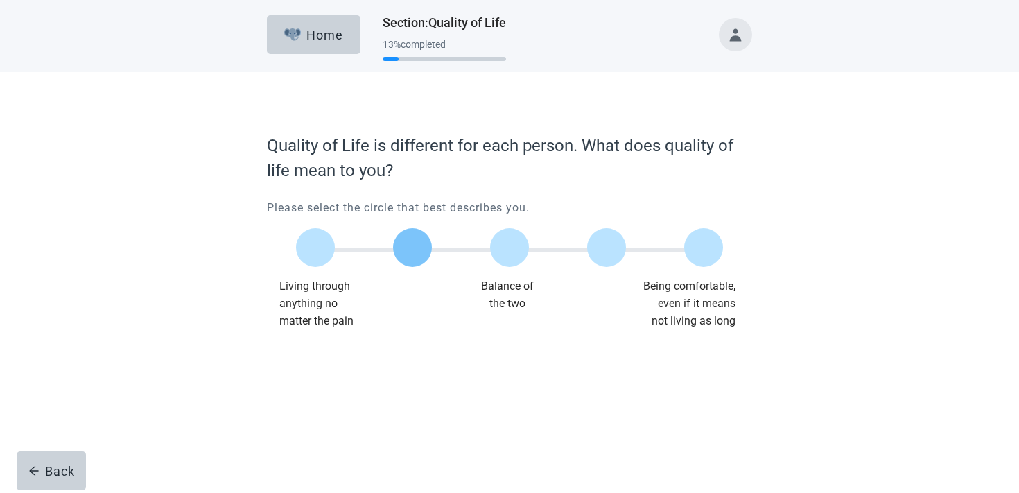
click at [414, 243] on label "Main content" at bounding box center [412, 247] width 39 height 39
click at [308, 355] on div "Continue" at bounding box center [305, 358] width 55 height 14
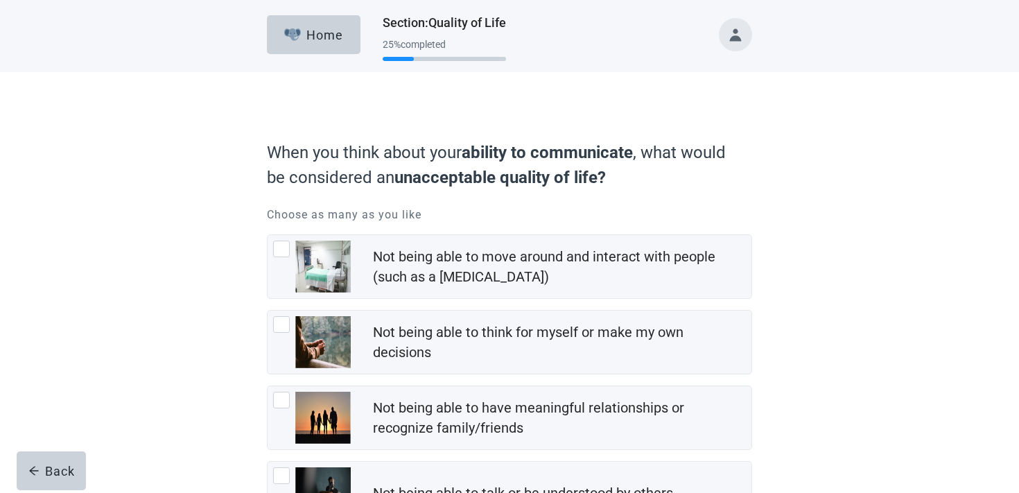
click at [308, 355] on img "Not being able to think for myself or make my own decisions, checkbox, not chec…" at bounding box center [322, 342] width 55 height 52
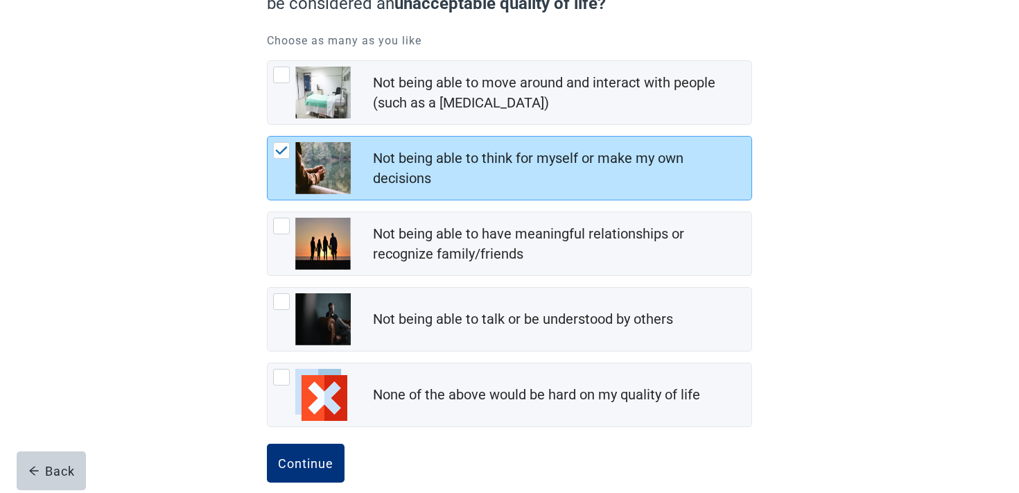
scroll to position [194, 0]
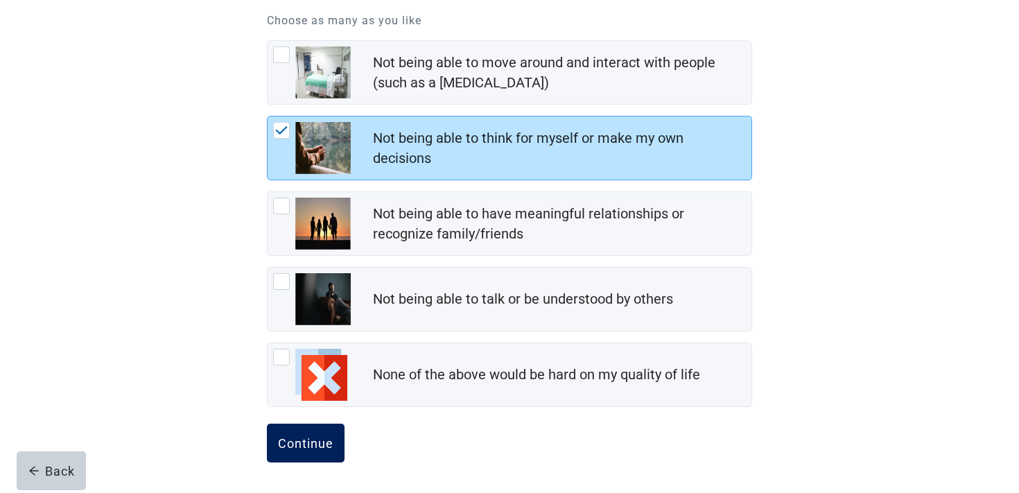
click at [297, 453] on button "Continue" at bounding box center [306, 443] width 78 height 39
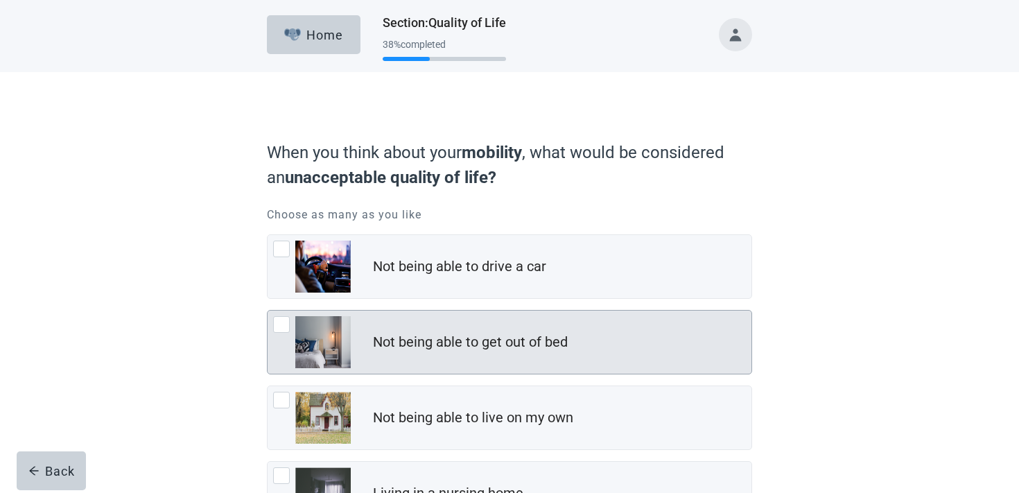
click at [415, 348] on div "Not being able to get out of bed" at bounding box center [470, 342] width 195 height 20
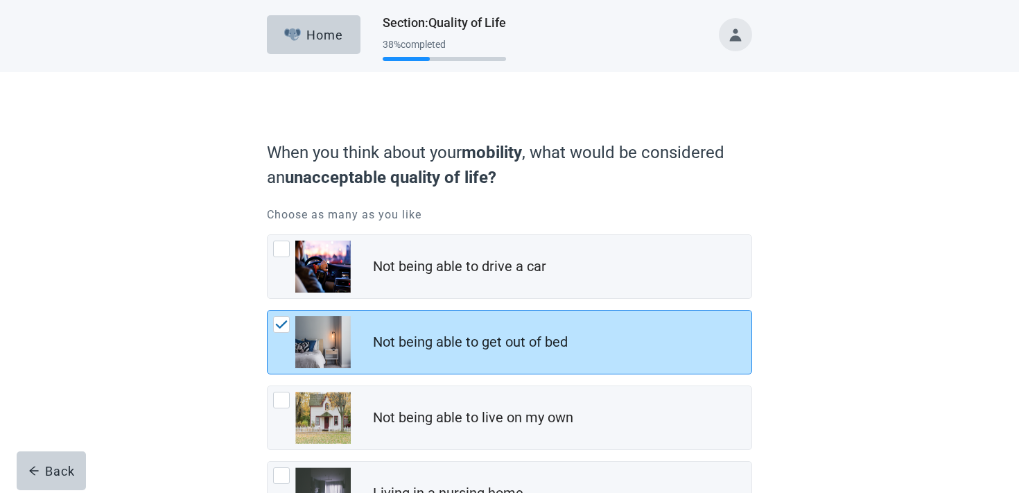
scroll to position [194, 0]
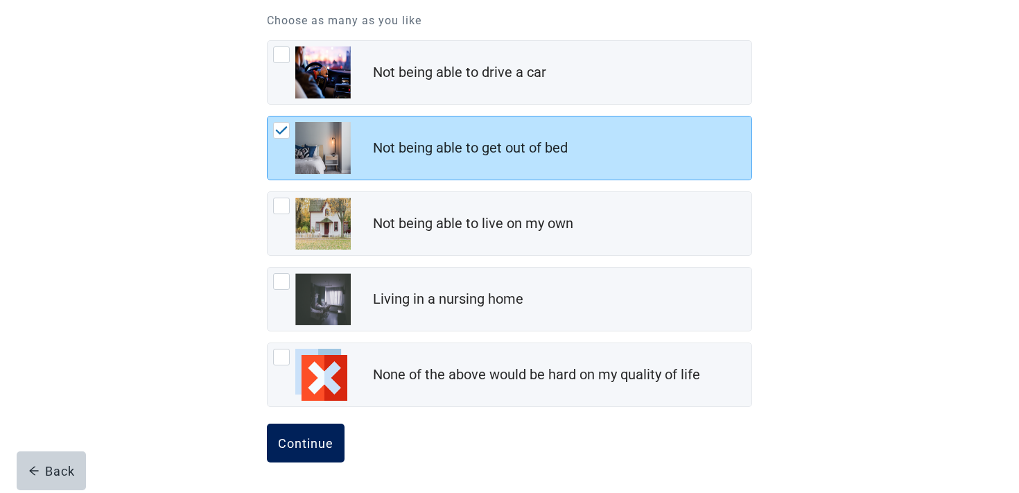
click at [332, 432] on button "Continue" at bounding box center [306, 443] width 78 height 39
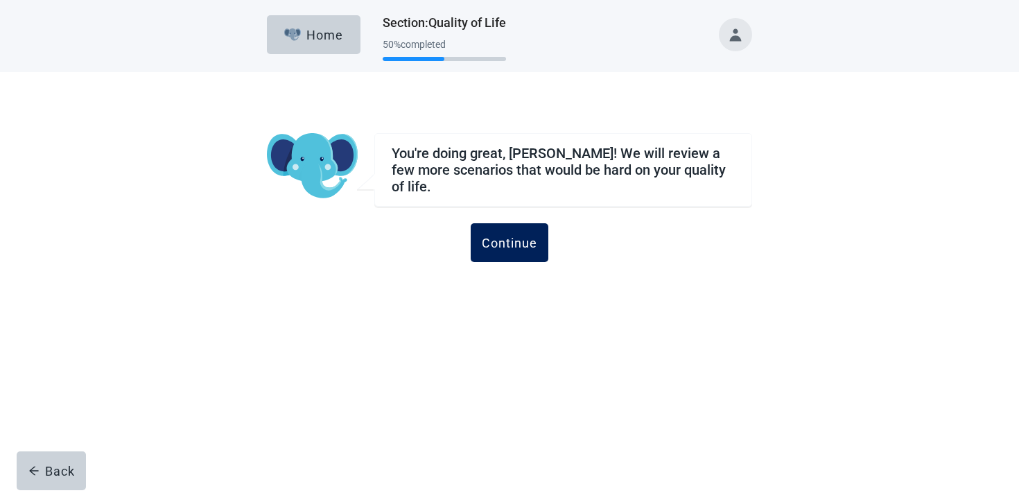
click at [548, 228] on button "Continue" at bounding box center [510, 242] width 78 height 39
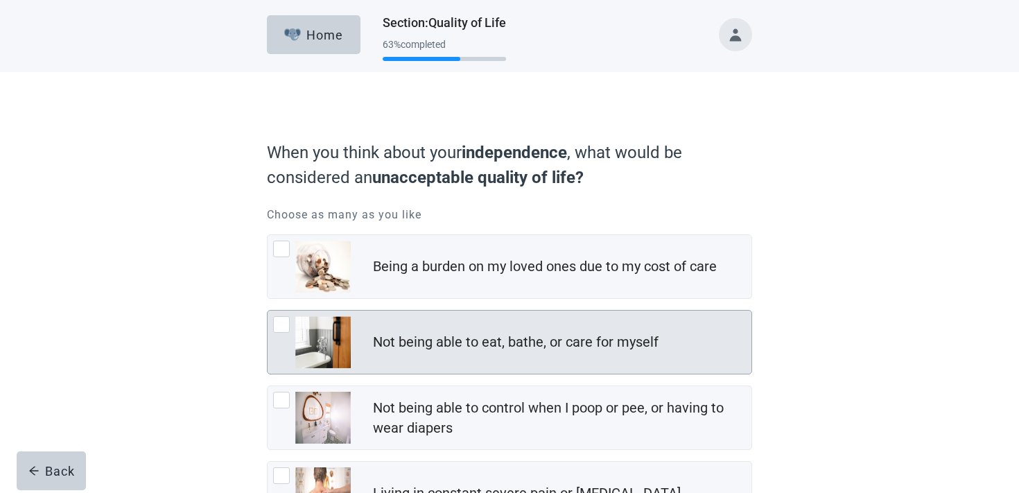
click at [533, 322] on div "Not being able to eat, bathe, or care for myself" at bounding box center [510, 342] width 484 height 63
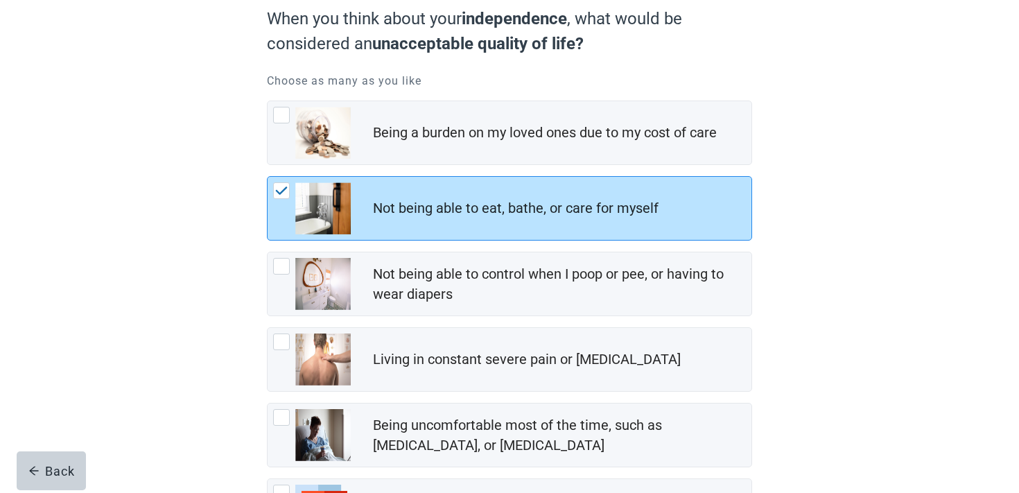
scroll to position [270, 0]
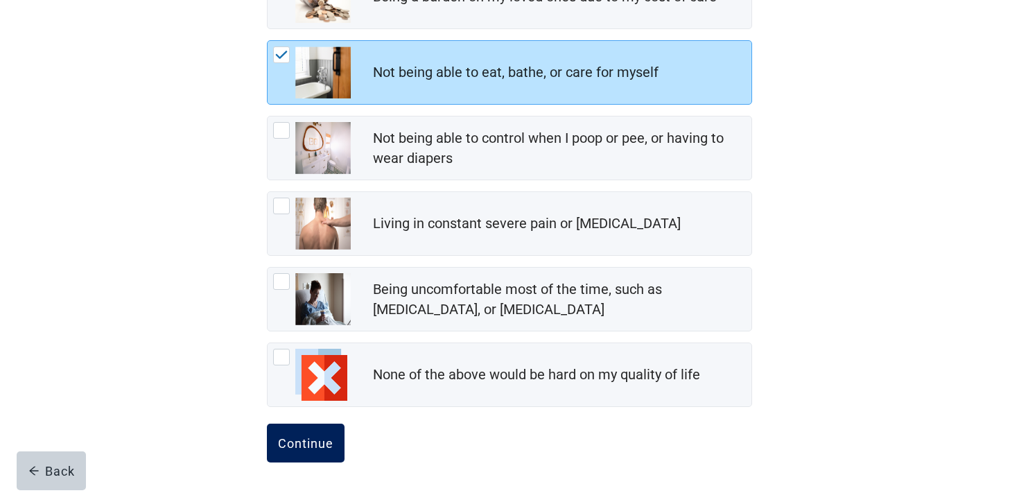
click at [314, 444] on div "Continue" at bounding box center [305, 443] width 55 height 14
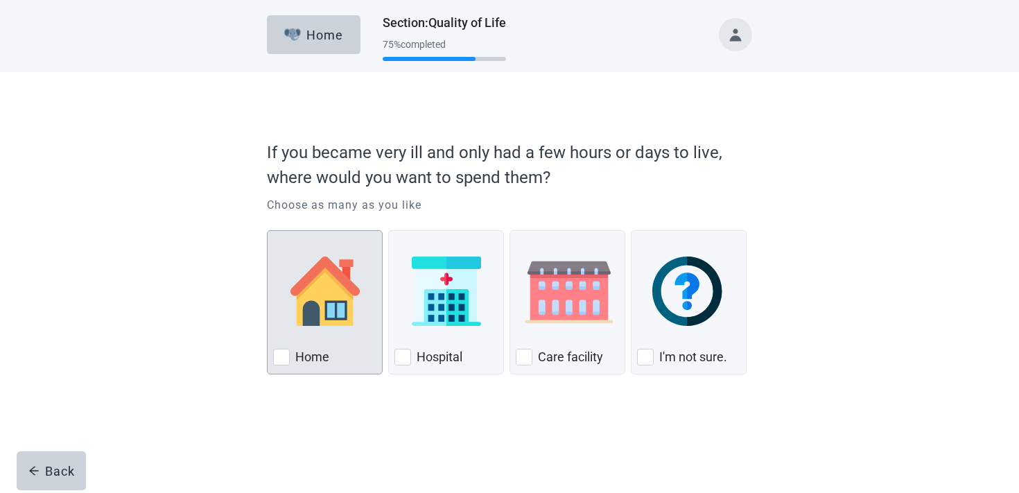
click at [343, 345] on div "Home, checkbox, not checked" at bounding box center [324, 291] width 103 height 110
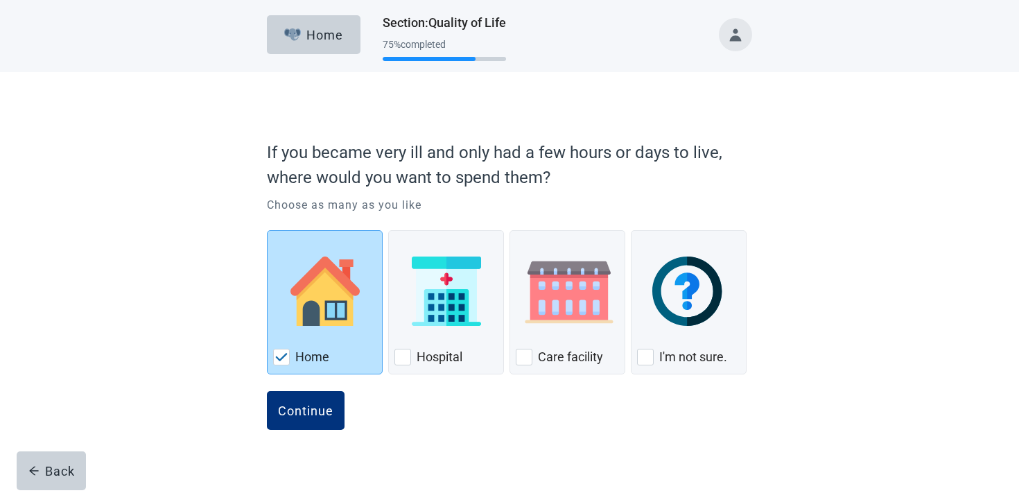
click at [759, 310] on div "If you became very ill and only had a few hours or days to live, where would yo…" at bounding box center [509, 280] width 582 height 361
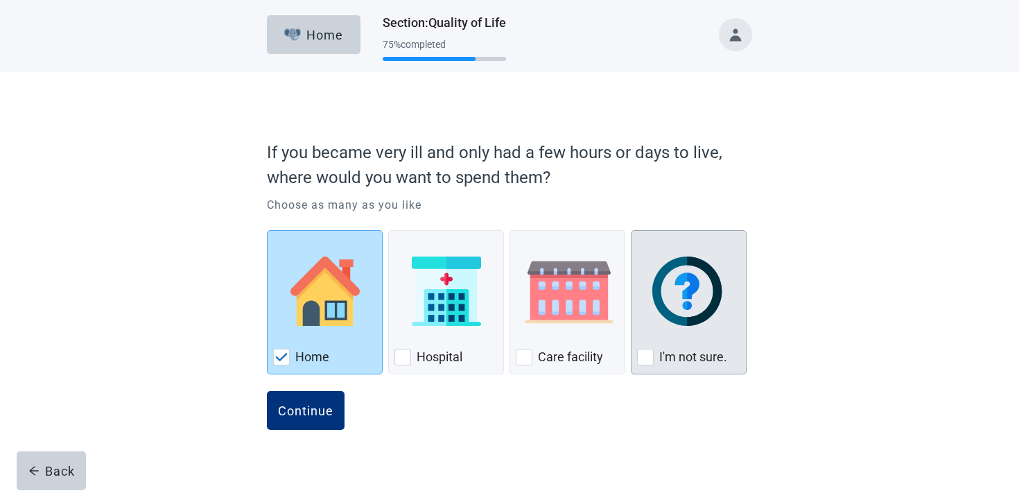
click at [704, 310] on img "I'm not sure., checkbox, not checked" at bounding box center [689, 291] width 73 height 69
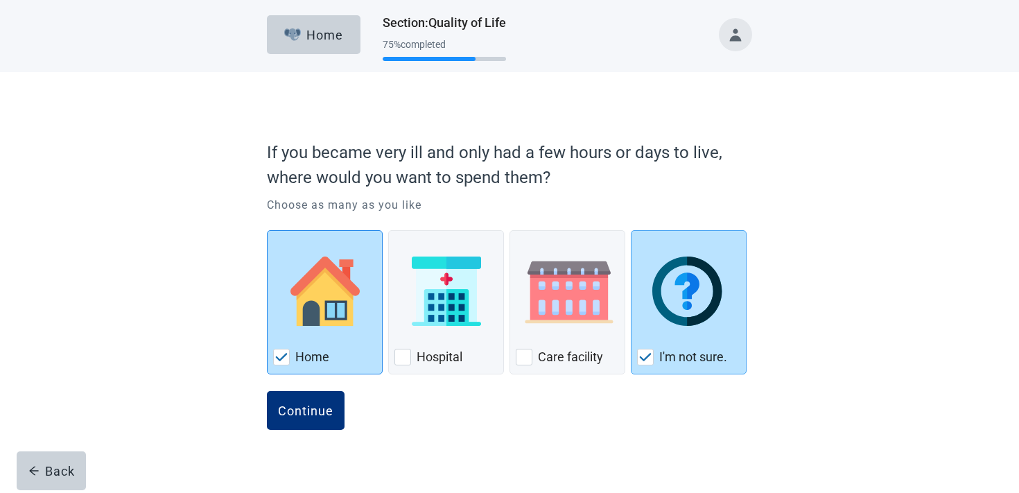
click at [331, 357] on div "Home" at bounding box center [324, 357] width 103 height 22
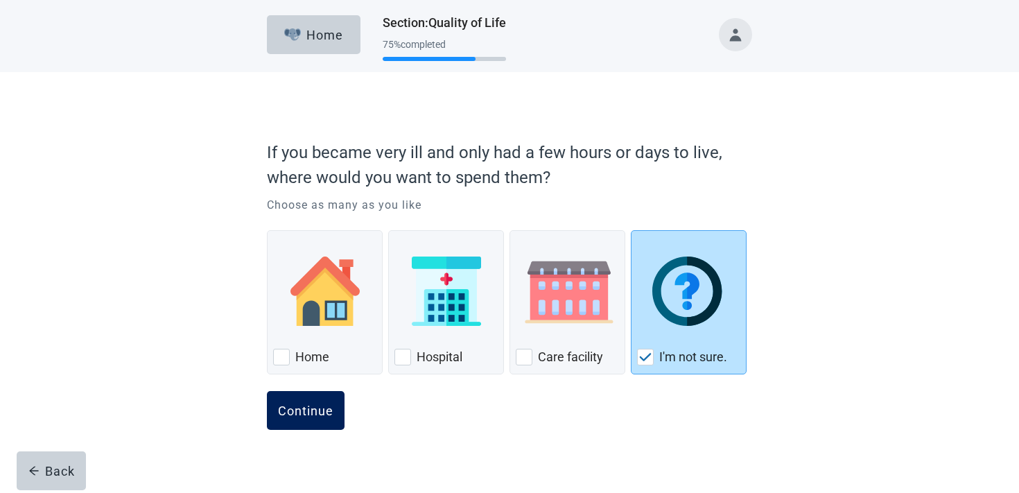
click at [310, 414] on div "Continue" at bounding box center [305, 411] width 55 height 14
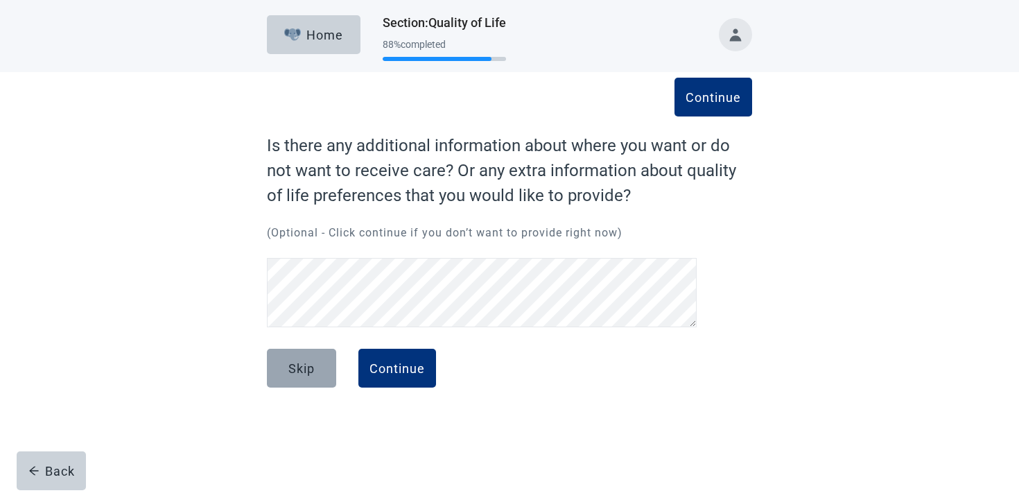
click at [316, 373] on button "Skip" at bounding box center [301, 368] width 69 height 39
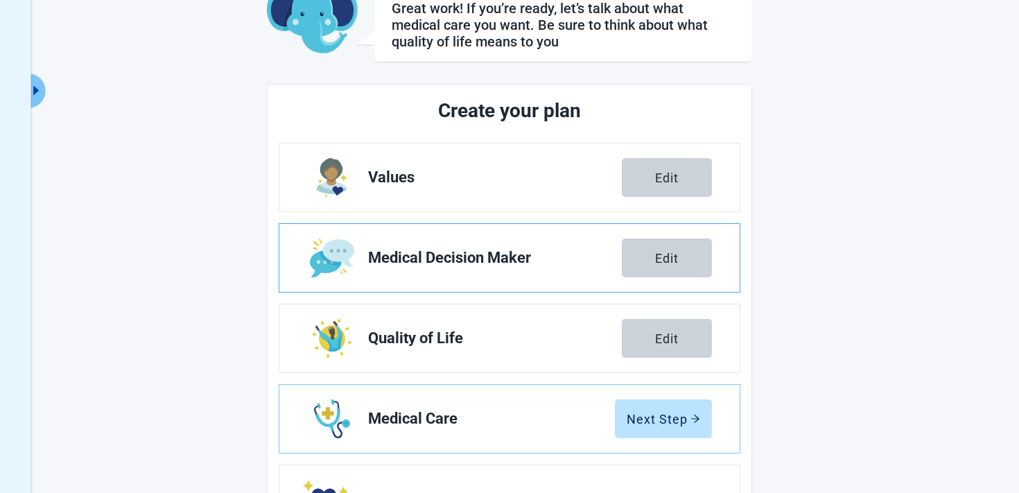
scroll to position [251, 0]
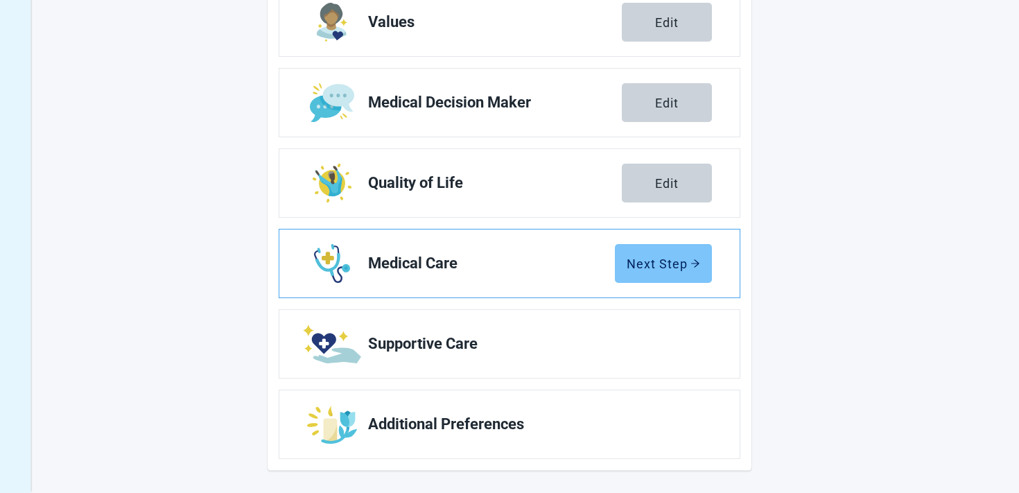
click at [653, 279] on button "Next Step" at bounding box center [663, 263] width 97 height 39
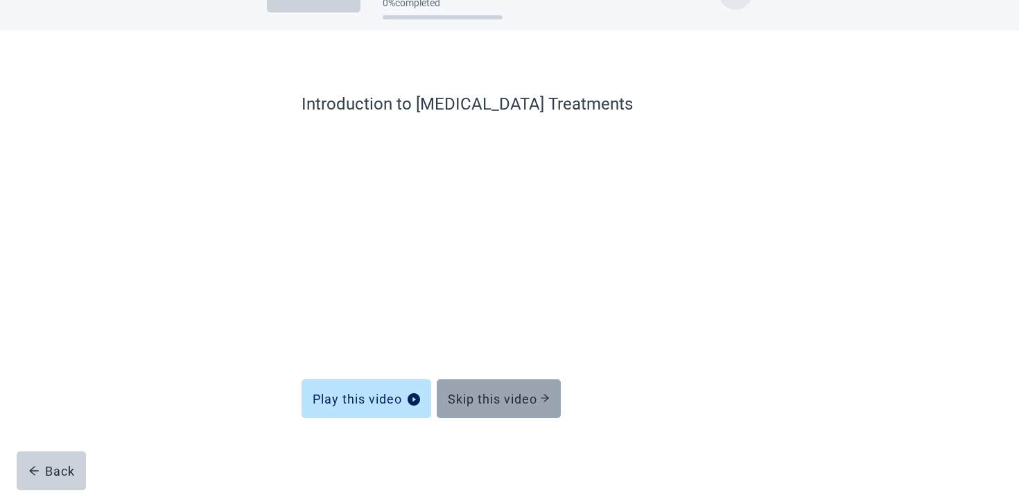
scroll to position [42, 0]
click at [510, 409] on button "Skip this video" at bounding box center [499, 398] width 124 height 39
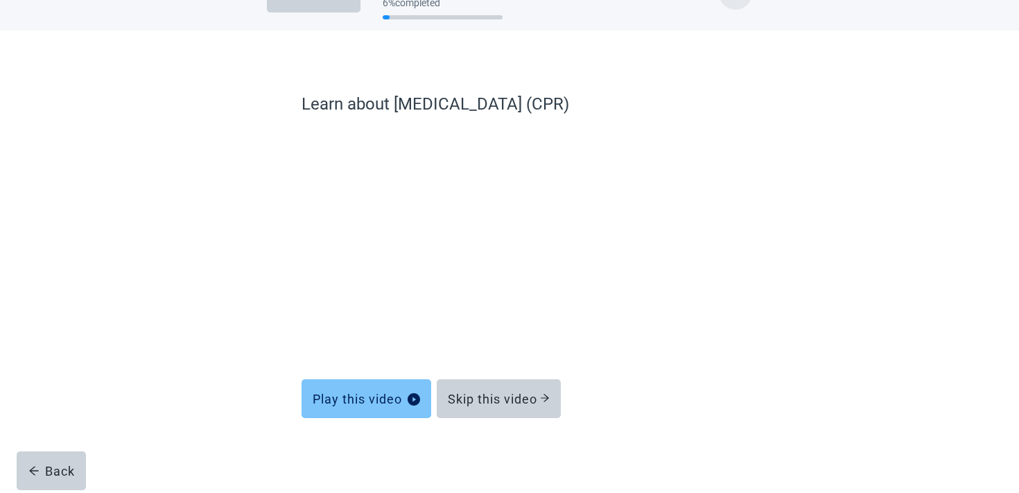
click at [379, 409] on button "Play this video" at bounding box center [367, 398] width 130 height 39
click at [348, 395] on div "Play this video" at bounding box center [366, 399] width 107 height 14
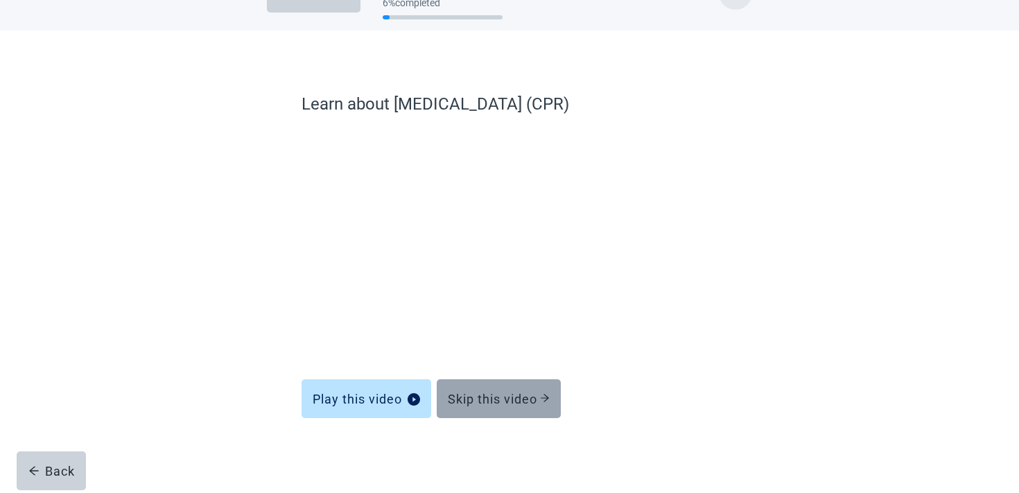
click at [483, 397] on div "Skip this video" at bounding box center [499, 399] width 102 height 14
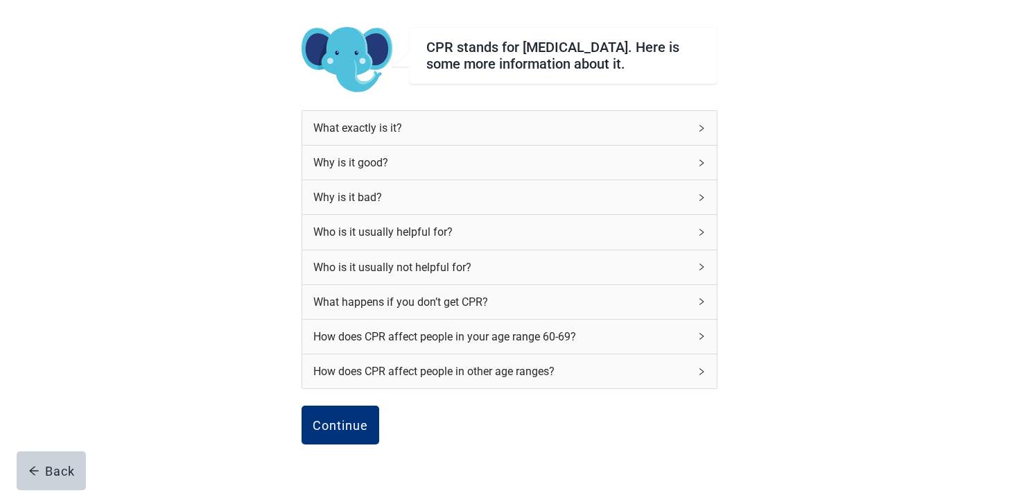
scroll to position [175, 0]
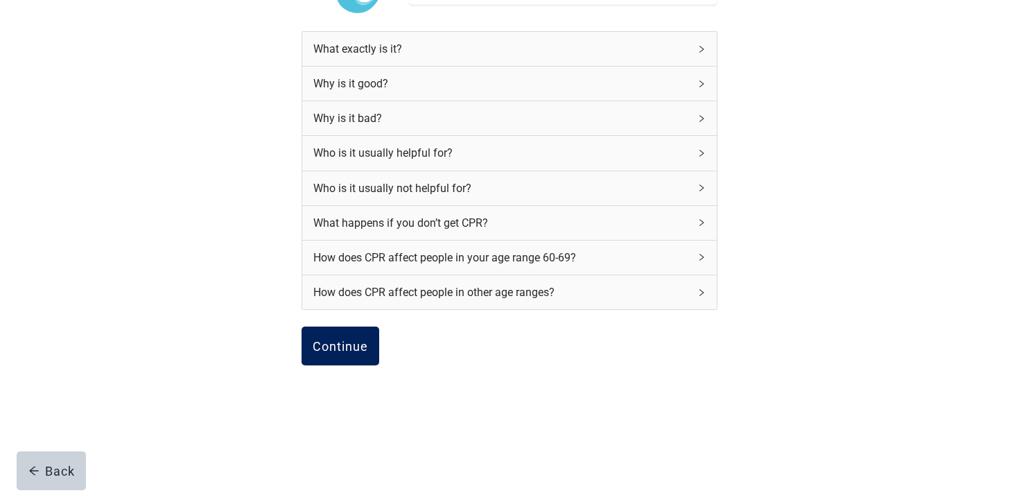
click at [341, 358] on button "Continue" at bounding box center [341, 346] width 78 height 39
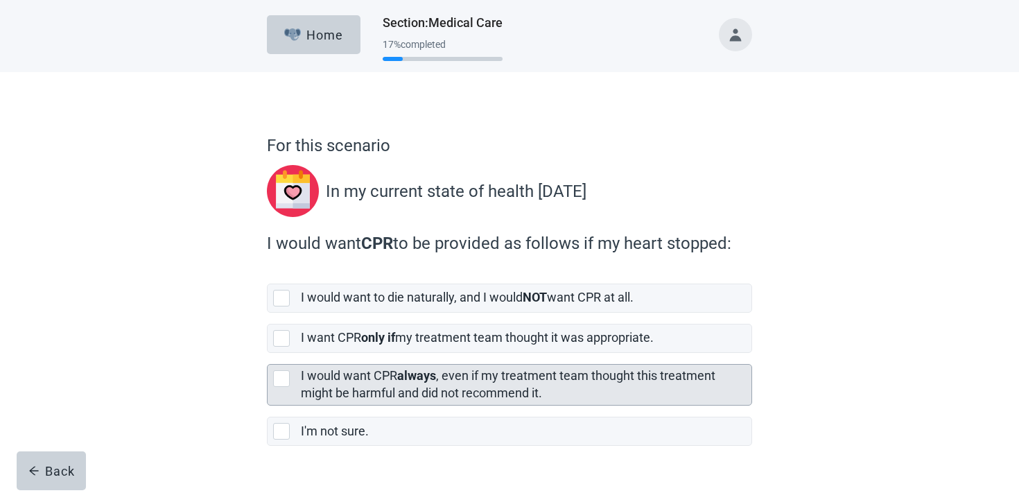
click at [338, 395] on label "I would want CPR always , even if my treatment team thought this treatment migh…" at bounding box center [508, 384] width 415 height 32
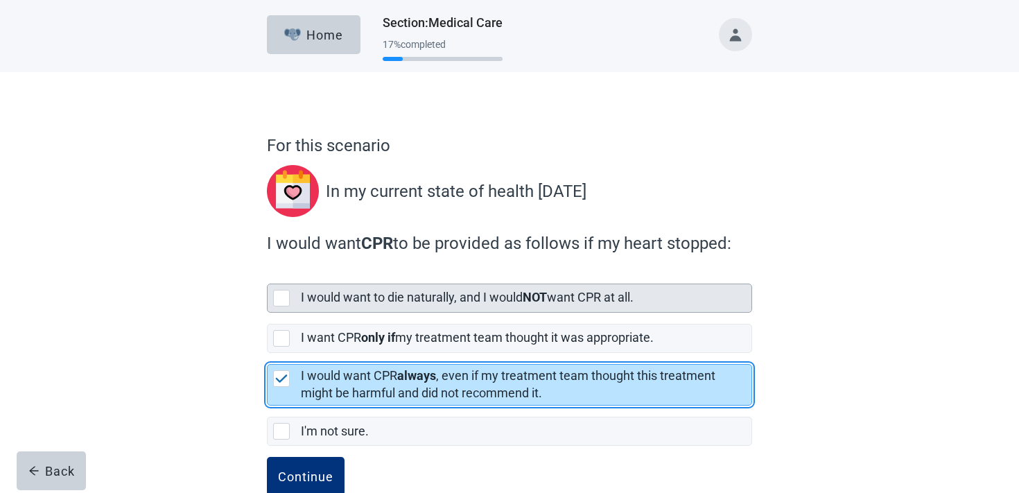
click at [329, 306] on div "I would want to die naturally, and I would NOT want CPR at all." at bounding box center [522, 297] width 442 height 17
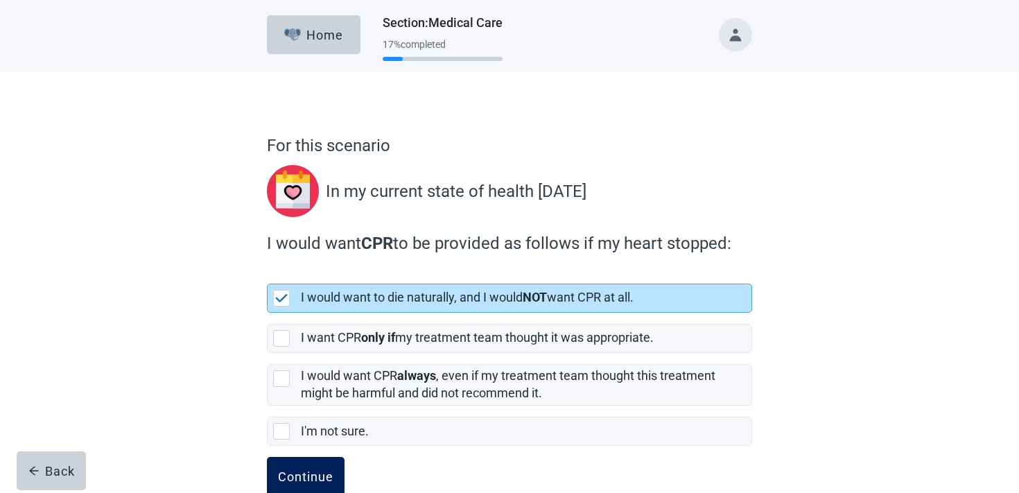
click at [313, 471] on div "Continue" at bounding box center [305, 476] width 55 height 14
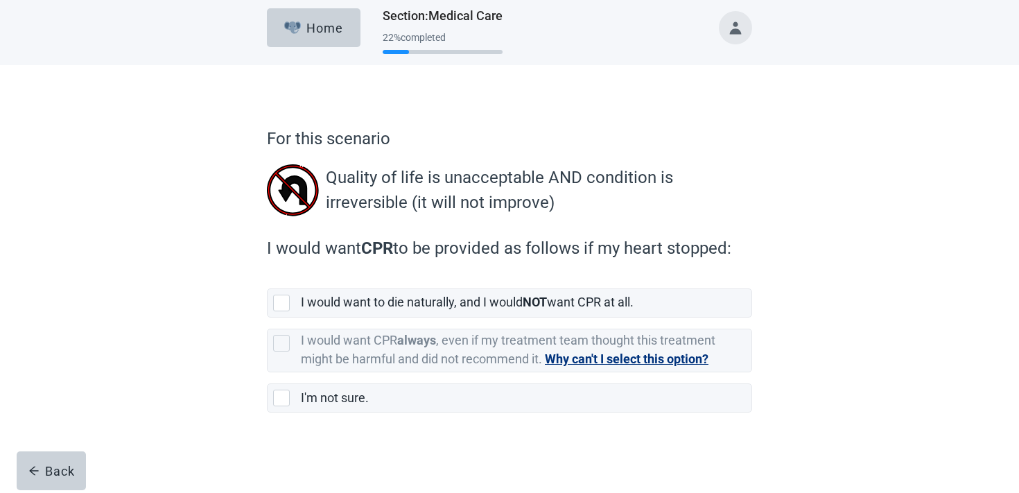
scroll to position [7, 0]
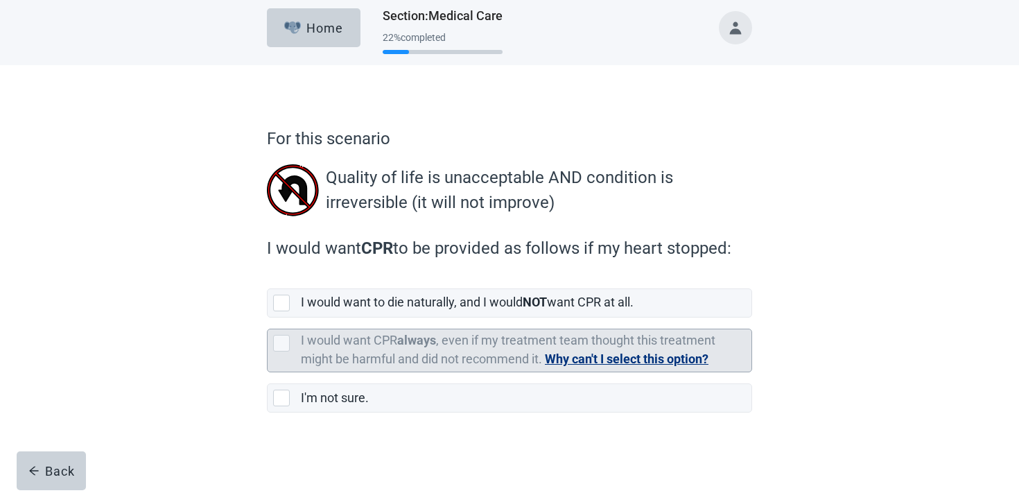
click at [560, 362] on button "Why can't I select this option?" at bounding box center [627, 358] width 164 height 19
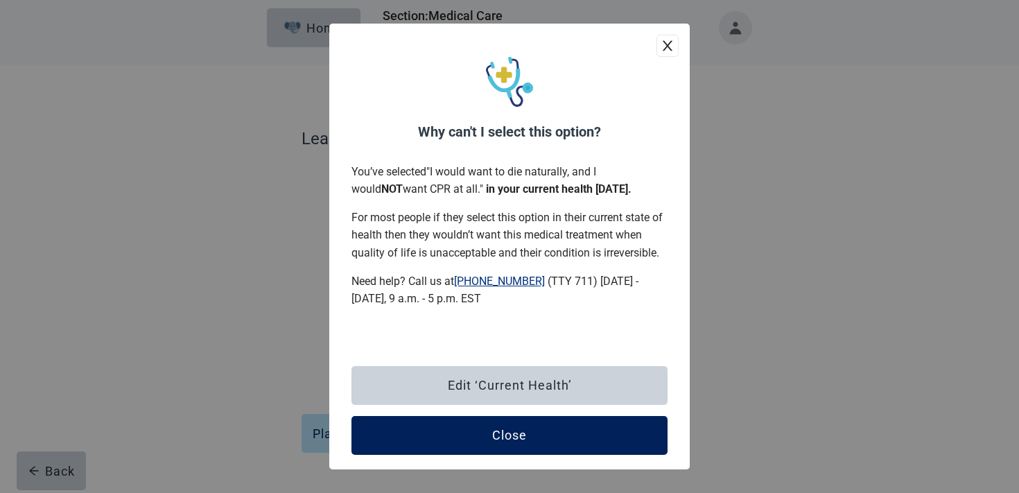
click at [483, 432] on button "Close" at bounding box center [510, 435] width 316 height 39
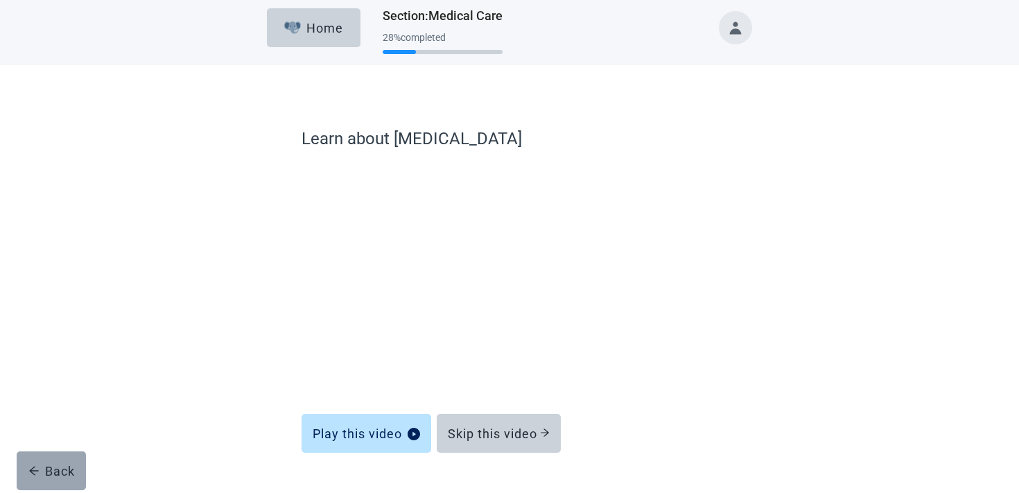
click at [49, 461] on button "Back" at bounding box center [51, 470] width 69 height 39
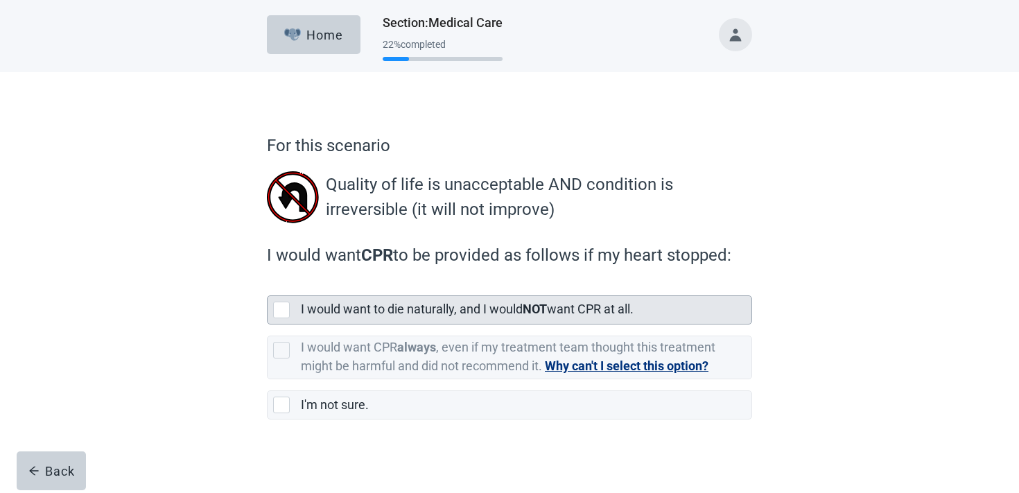
click at [337, 302] on div "I would want to die naturally, and I would NOT want CPR at all." at bounding box center [522, 309] width 442 height 17
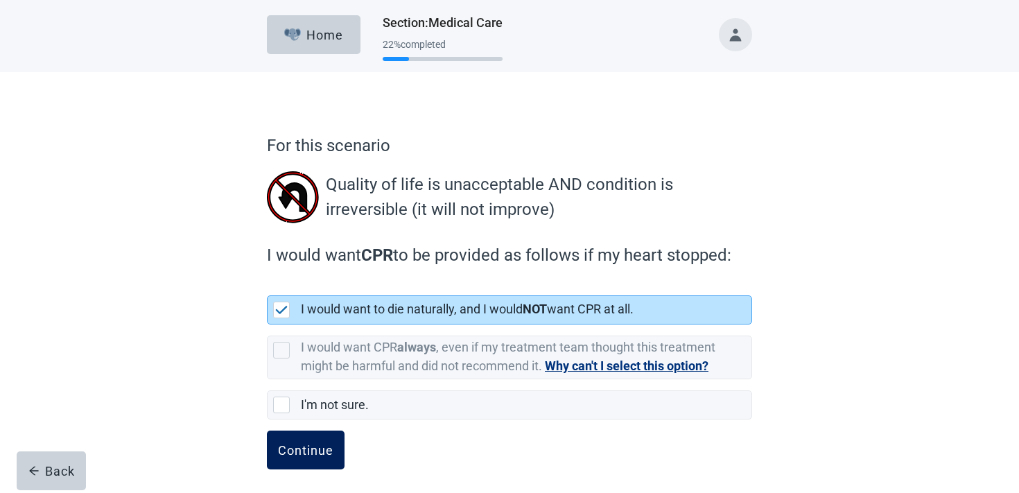
click at [311, 445] on div "Continue" at bounding box center [305, 450] width 55 height 14
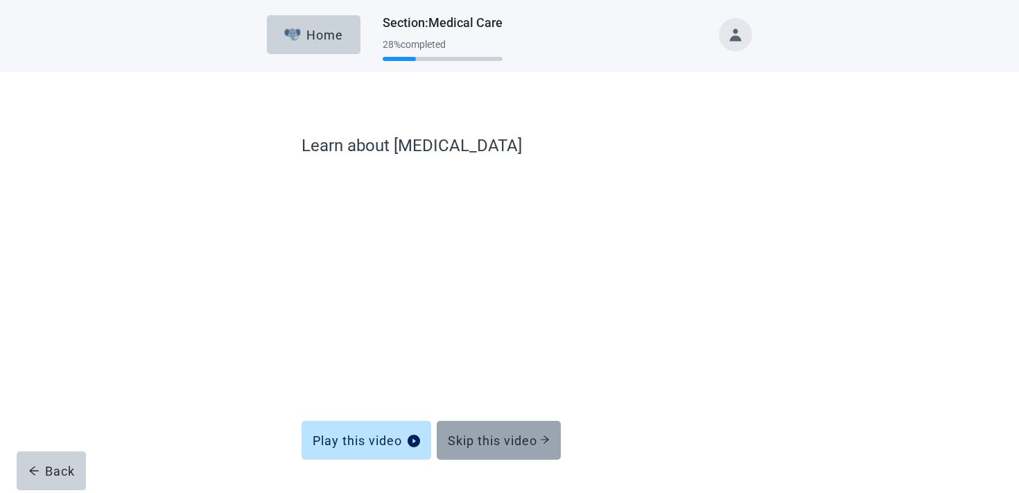
click at [461, 431] on button "Skip this video" at bounding box center [499, 440] width 124 height 39
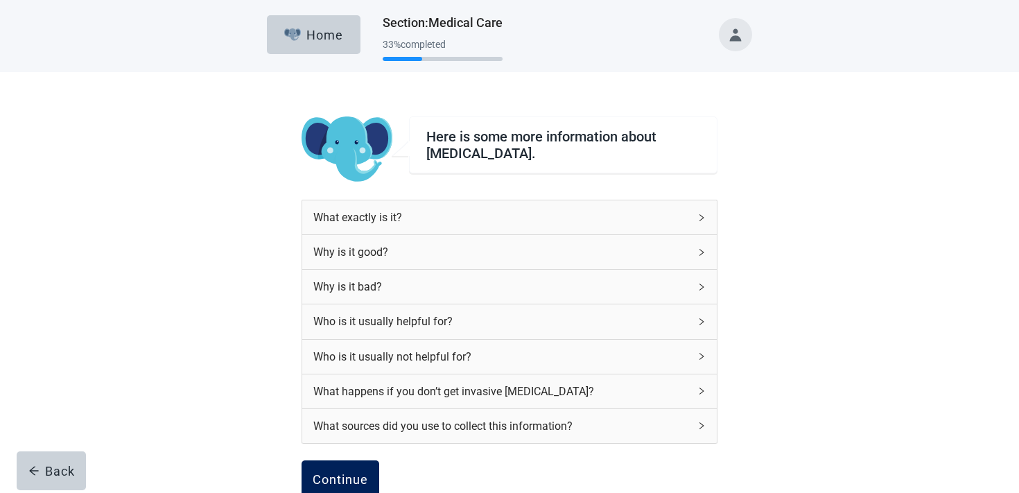
click at [355, 474] on div "Continue" at bounding box center [340, 480] width 55 height 14
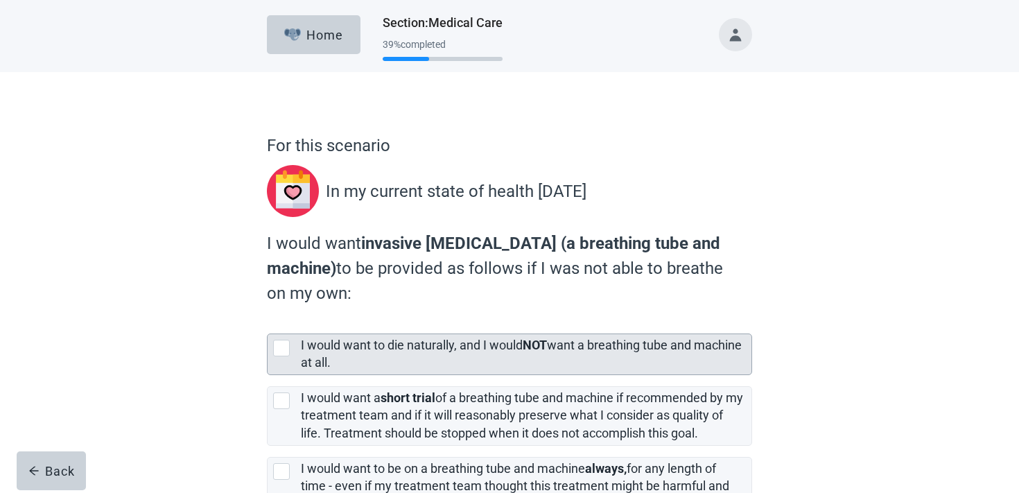
click at [367, 365] on label "I would want to die naturally, and I would NOT want a breathing tube and machin…" at bounding box center [521, 354] width 441 height 32
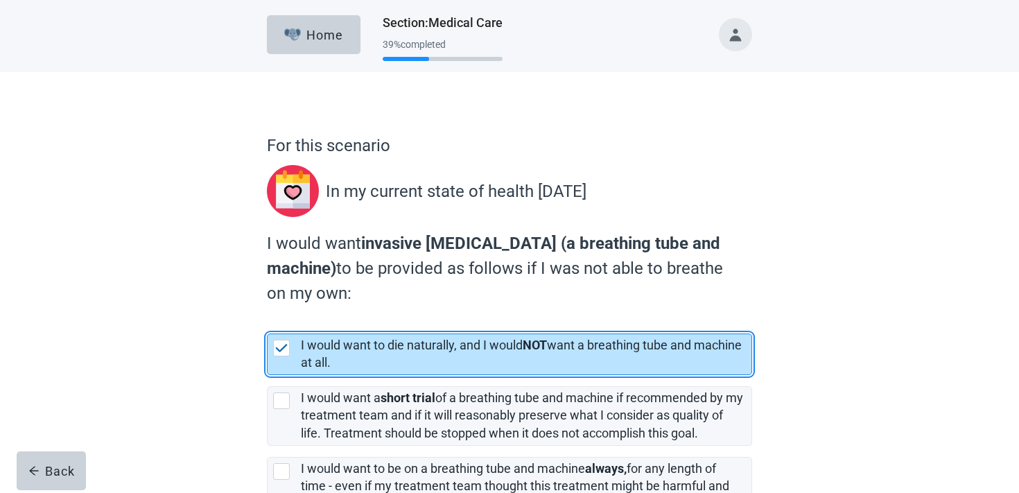
scroll to position [144, 0]
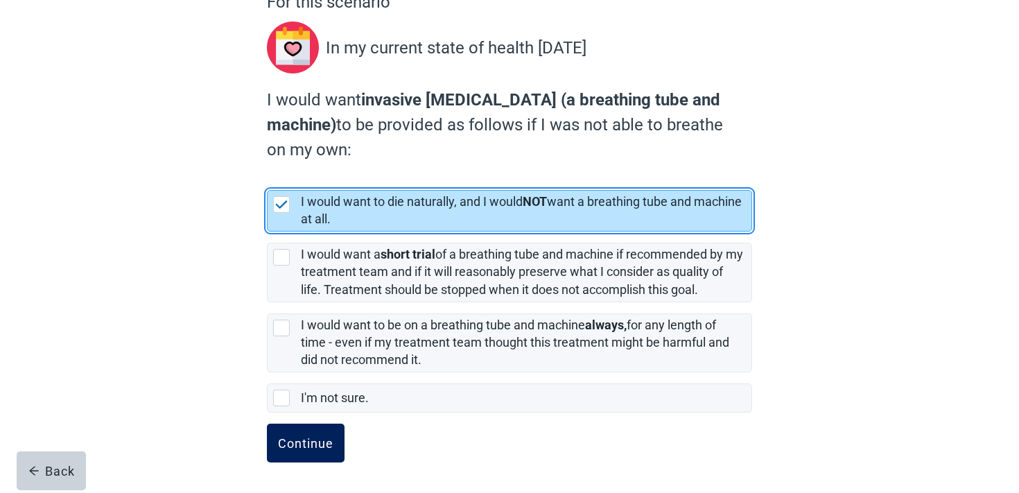
click at [327, 433] on button "Continue" at bounding box center [306, 443] width 78 height 39
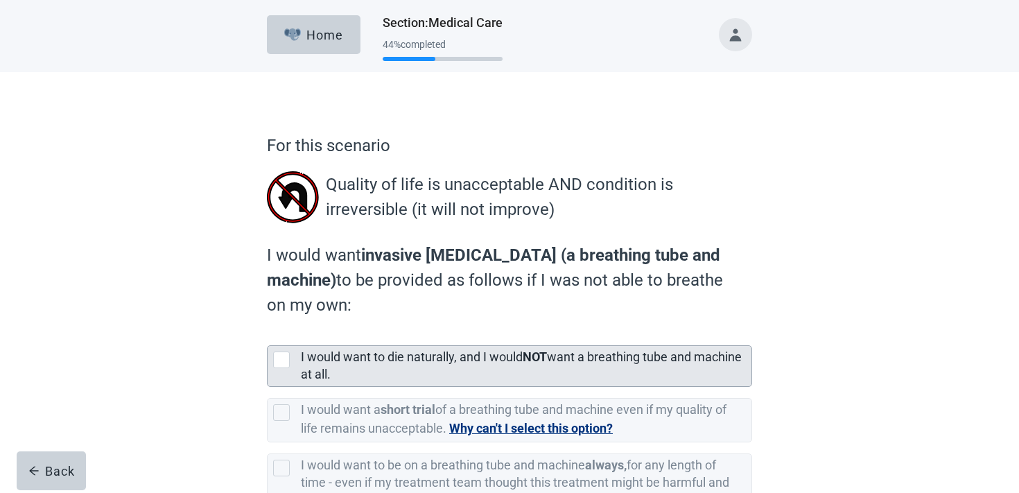
click at [365, 358] on label "I would want to die naturally, and I would NOT want a breathing tube and machin…" at bounding box center [521, 365] width 441 height 32
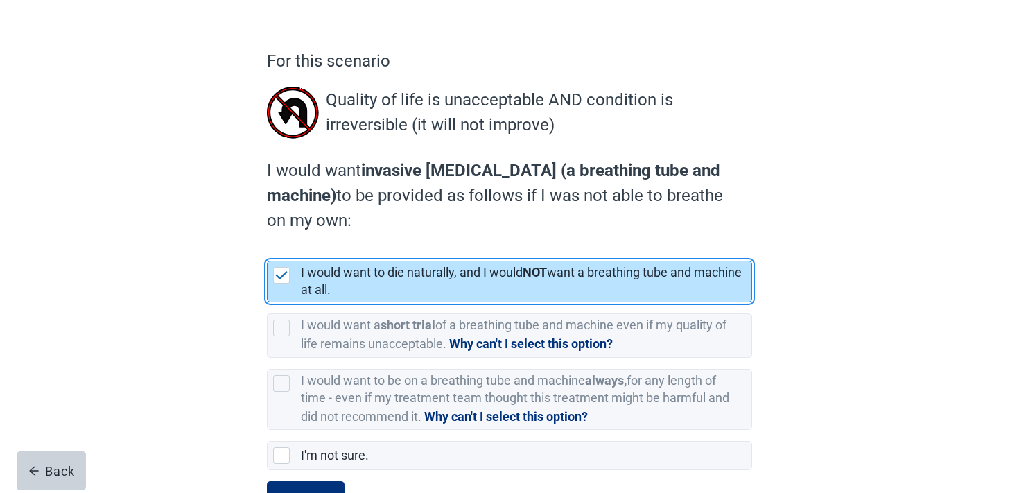
scroll to position [142, 0]
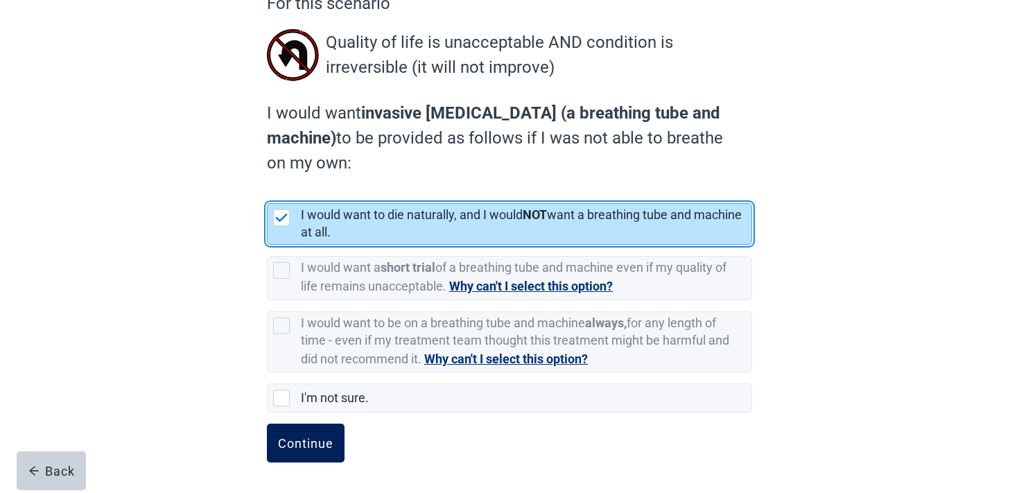
click at [327, 449] on div "Continue" at bounding box center [305, 443] width 55 height 14
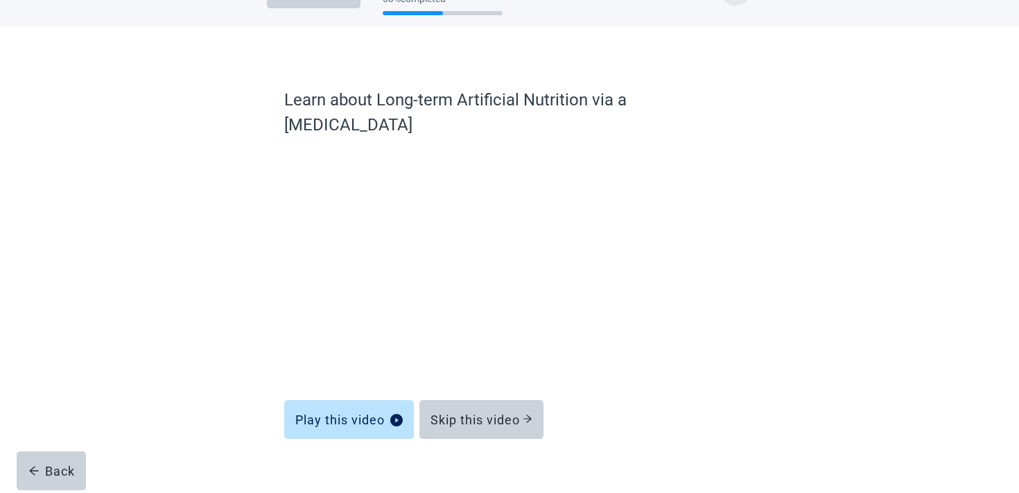
scroll to position [42, 0]
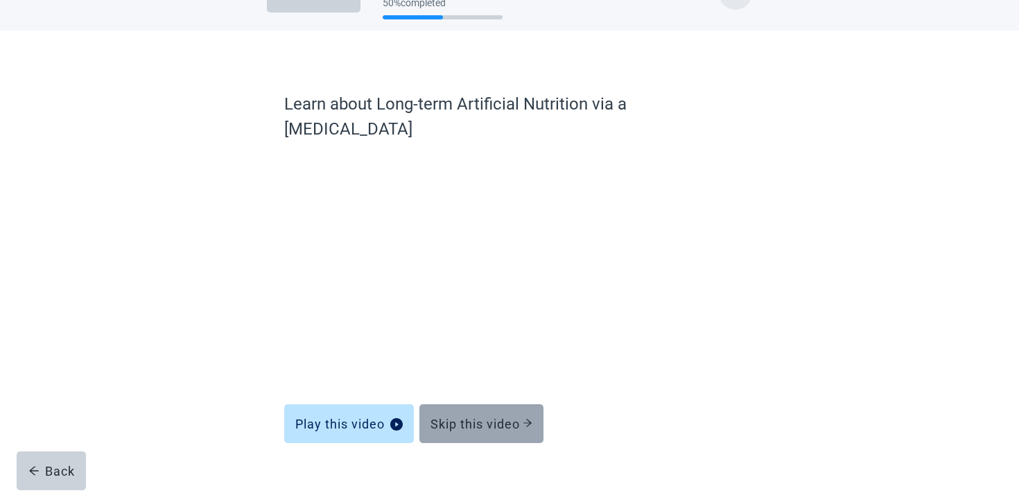
click at [470, 417] on div "Skip this video" at bounding box center [482, 424] width 102 height 14
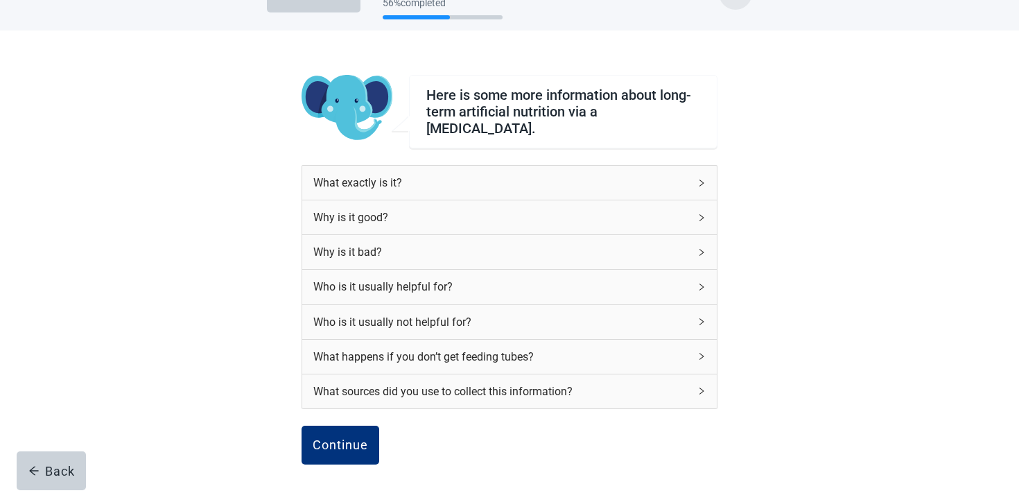
click at [379, 426] on div "Continue" at bounding box center [510, 460] width 416 height 69
click at [363, 438] on div "Continue" at bounding box center [340, 445] width 55 height 14
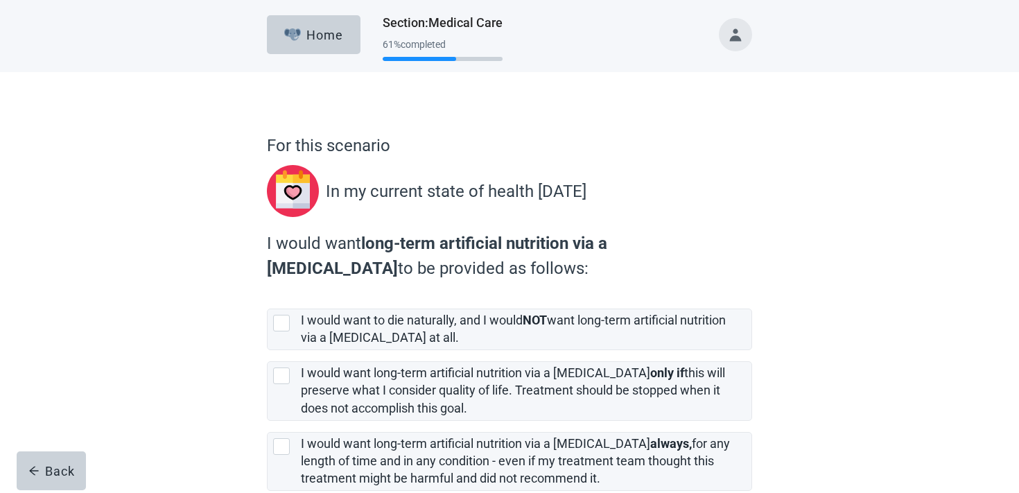
click at [363, 433] on div "I would want long-term artificial nutrition via a [MEDICAL_DATA] always, for an…" at bounding box center [526, 462] width 451 height 58
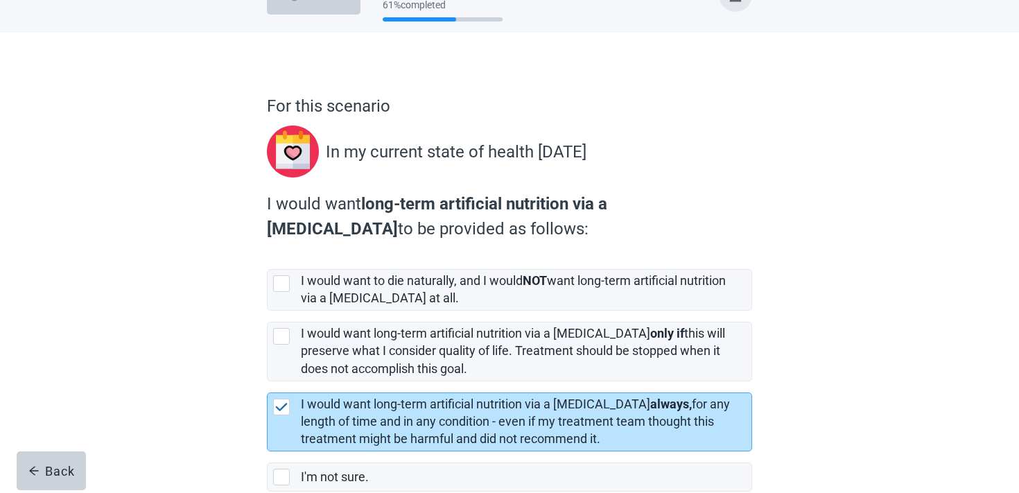
scroll to position [119, 0]
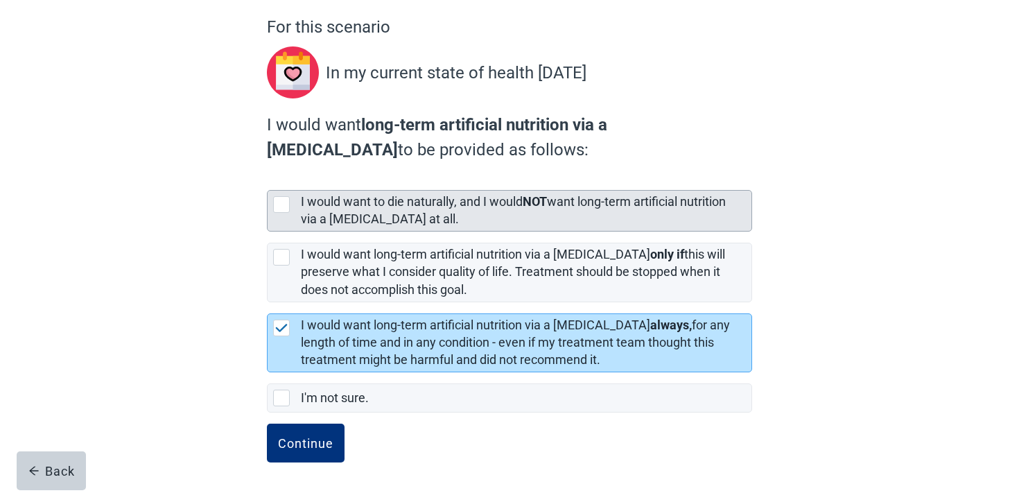
click at [376, 205] on label "I would want to die naturally, and I would NOT want long-term artificial nutrit…" at bounding box center [513, 210] width 425 height 32
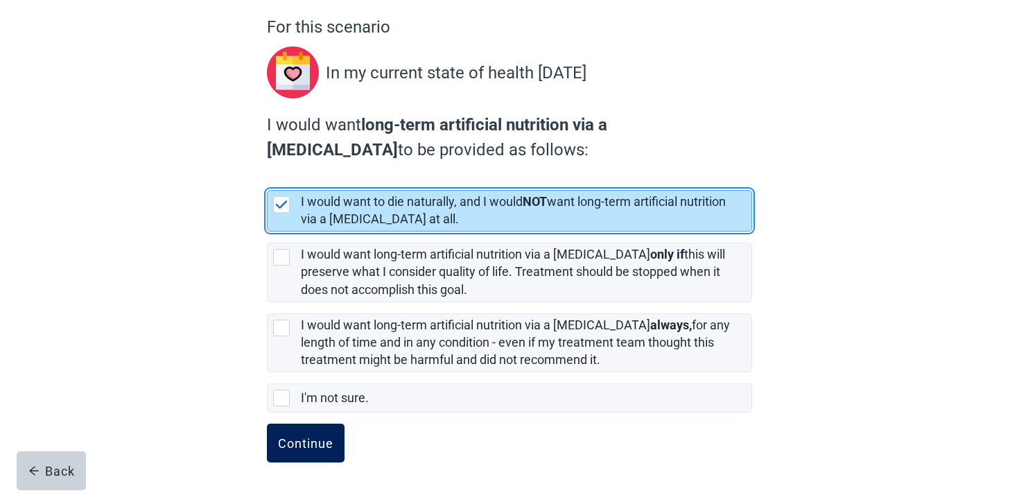
click at [325, 438] on div "Continue" at bounding box center [305, 443] width 55 height 14
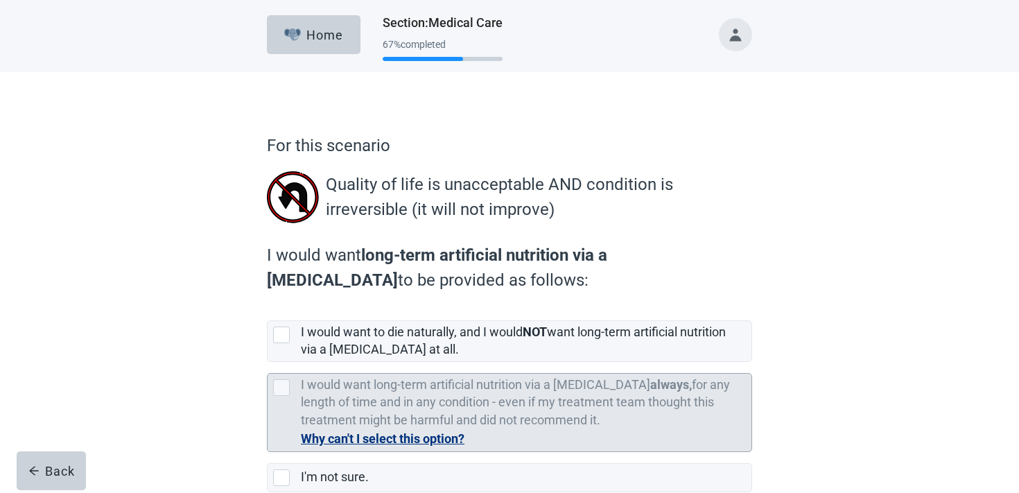
click at [345, 404] on label "I would want long-term artificial nutrition via a [MEDICAL_DATA] always, for an…" at bounding box center [515, 401] width 429 height 49
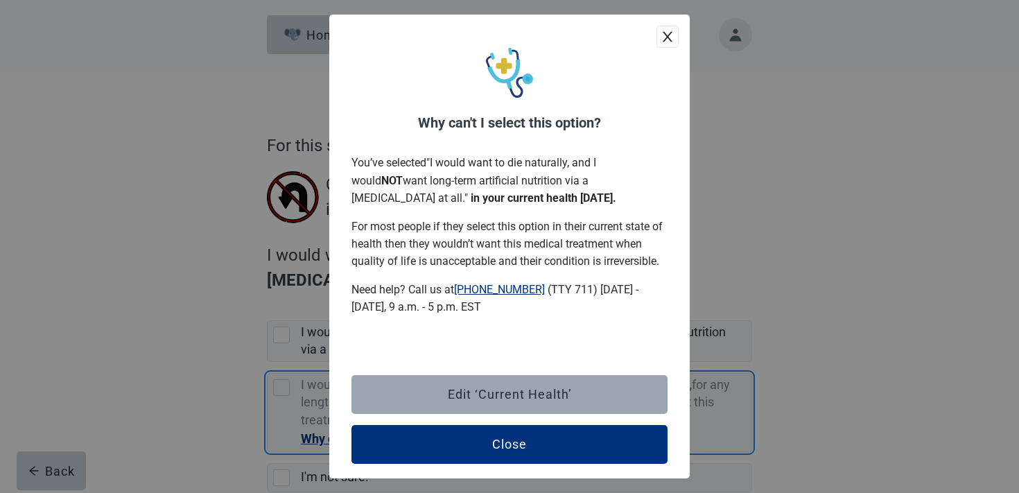
click at [386, 392] on button "Edit ‘Current Health’" at bounding box center [510, 394] width 316 height 39
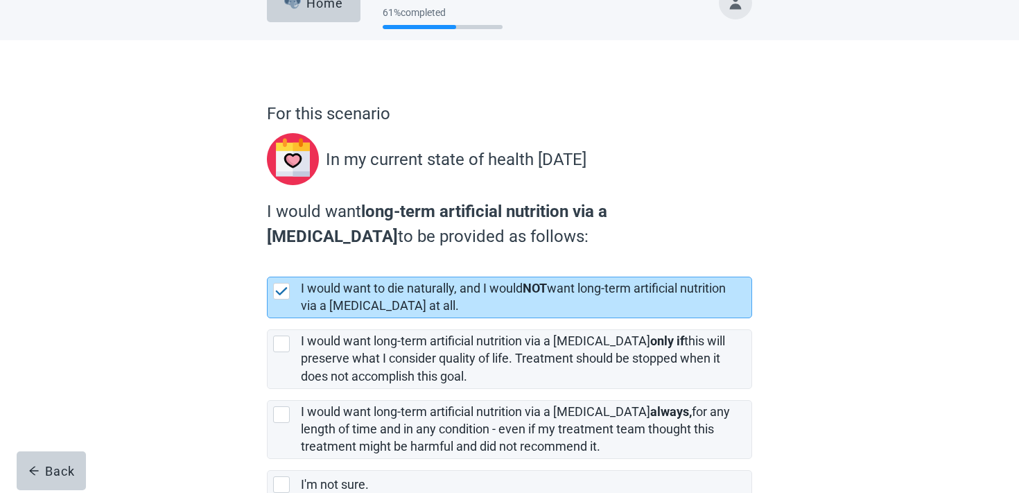
scroll to position [119, 0]
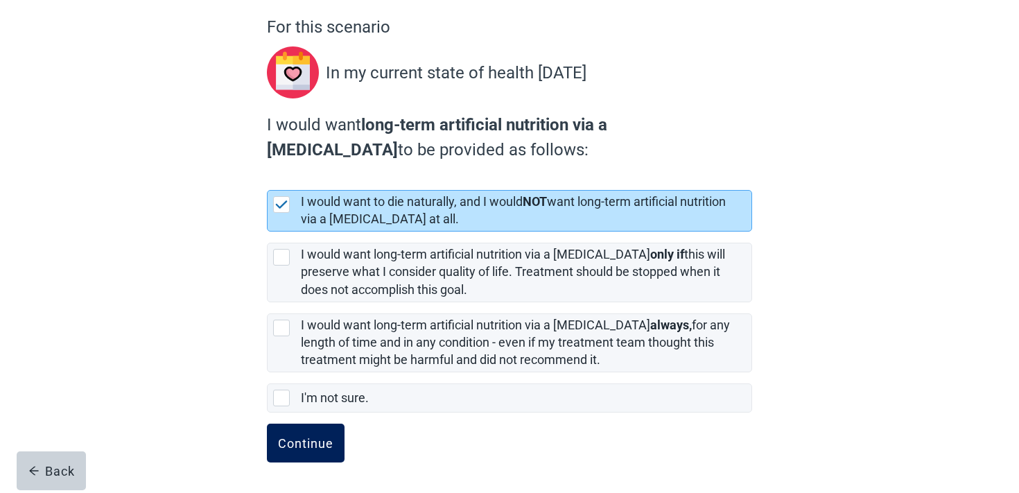
click at [316, 452] on button "Continue" at bounding box center [306, 443] width 78 height 39
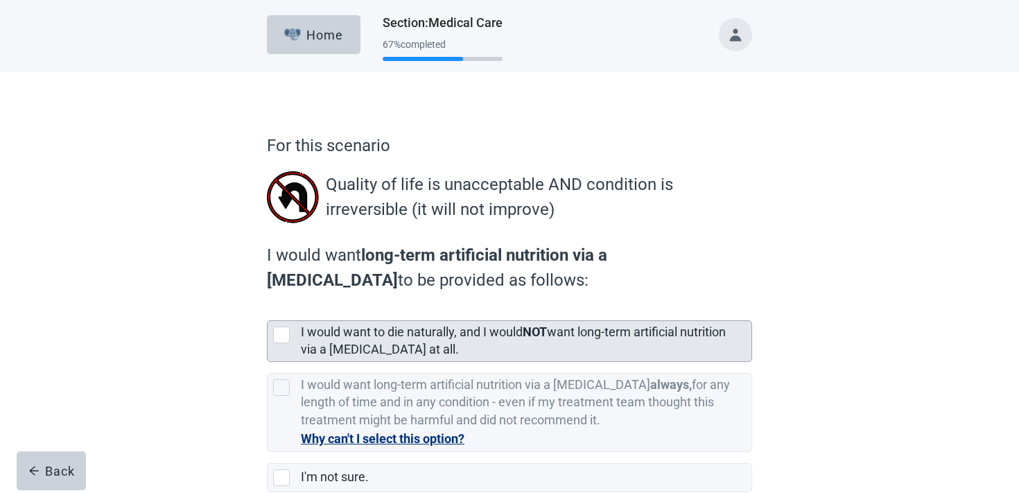
click at [360, 334] on label "I would want to die naturally, and I would NOT want long-term artificial nutrit…" at bounding box center [513, 341] width 425 height 32
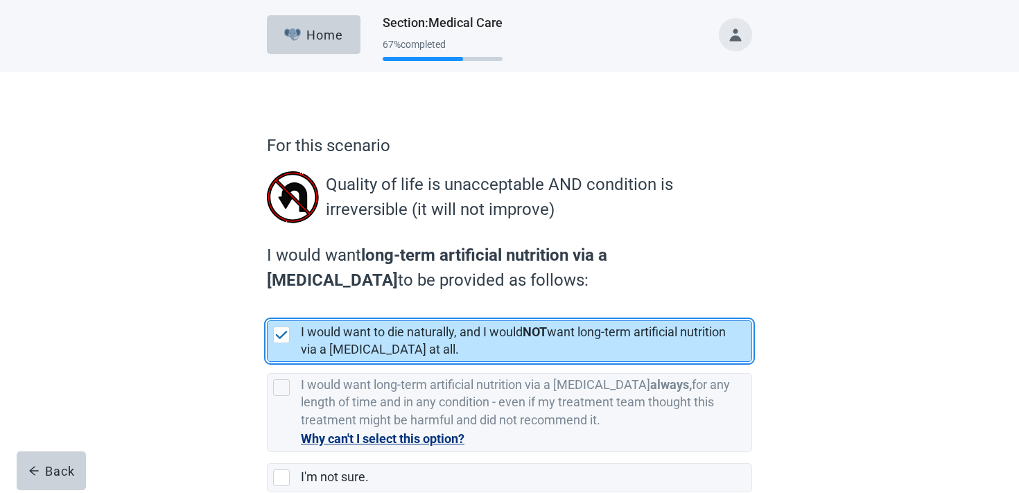
scroll to position [80, 0]
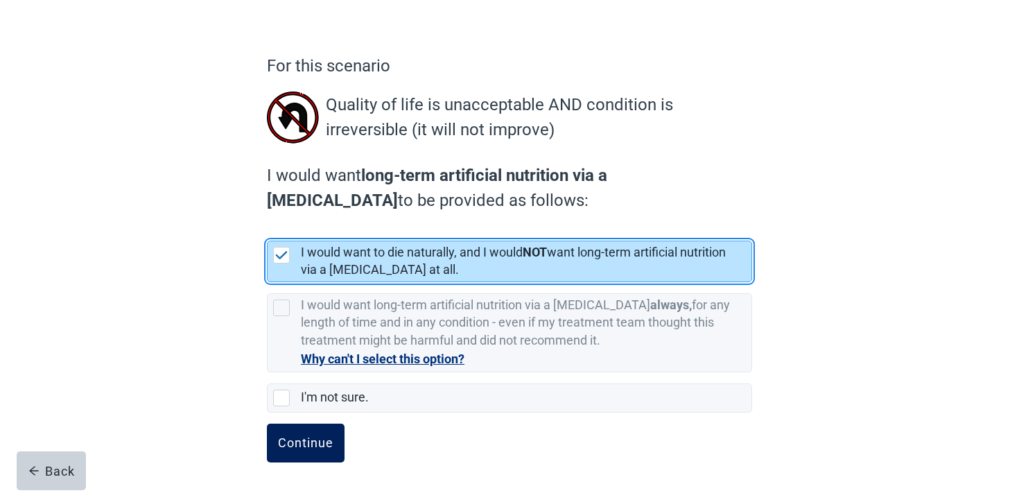
click at [318, 424] on button "Continue" at bounding box center [306, 443] width 78 height 39
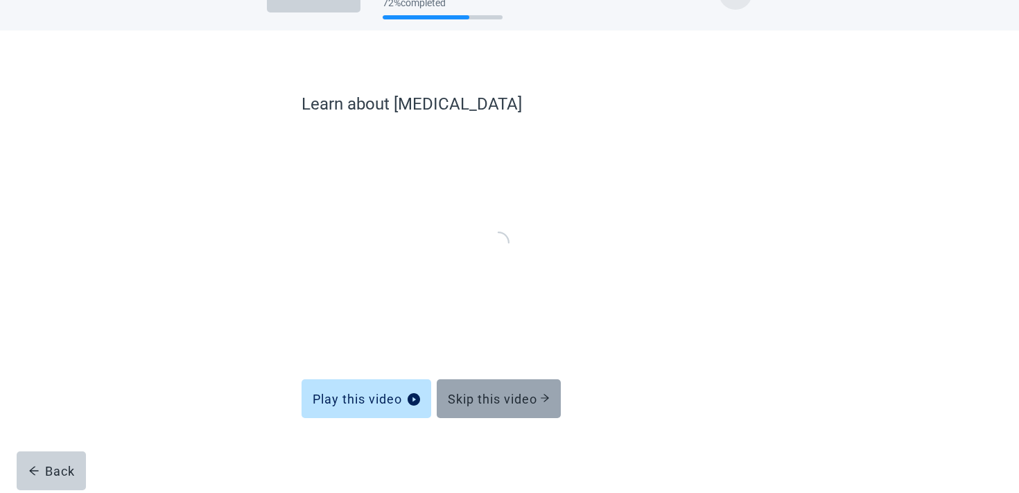
scroll to position [42, 0]
click at [469, 394] on div "Skip this video" at bounding box center [499, 399] width 102 height 14
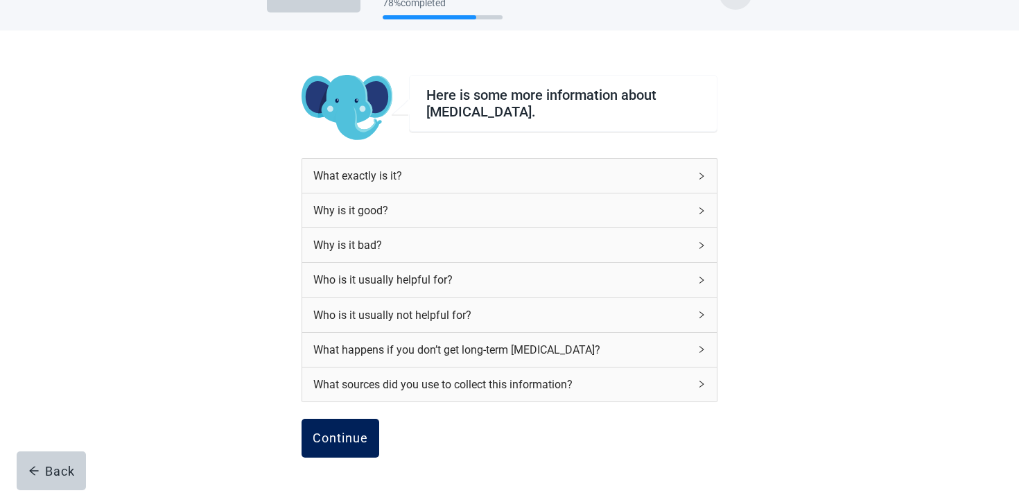
click at [358, 429] on button "Continue" at bounding box center [341, 438] width 78 height 39
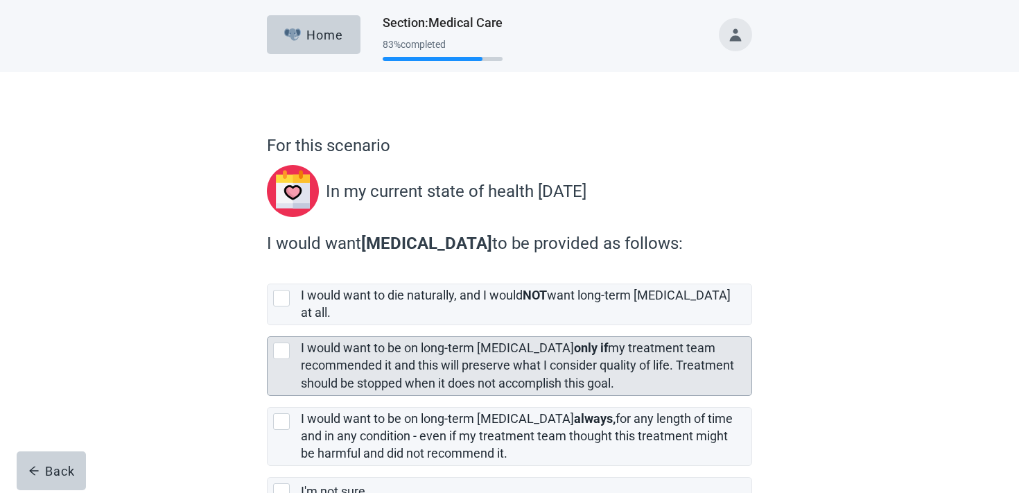
click at [359, 340] on label "I would want to be on long-term [MEDICAL_DATA] only if my treatment team recomm…" at bounding box center [517, 364] width 433 height 49
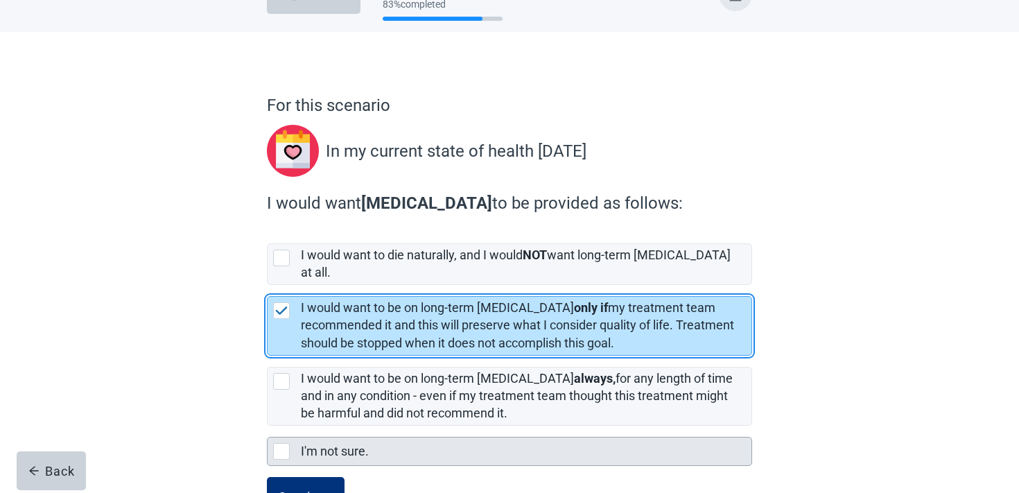
scroll to position [81, 0]
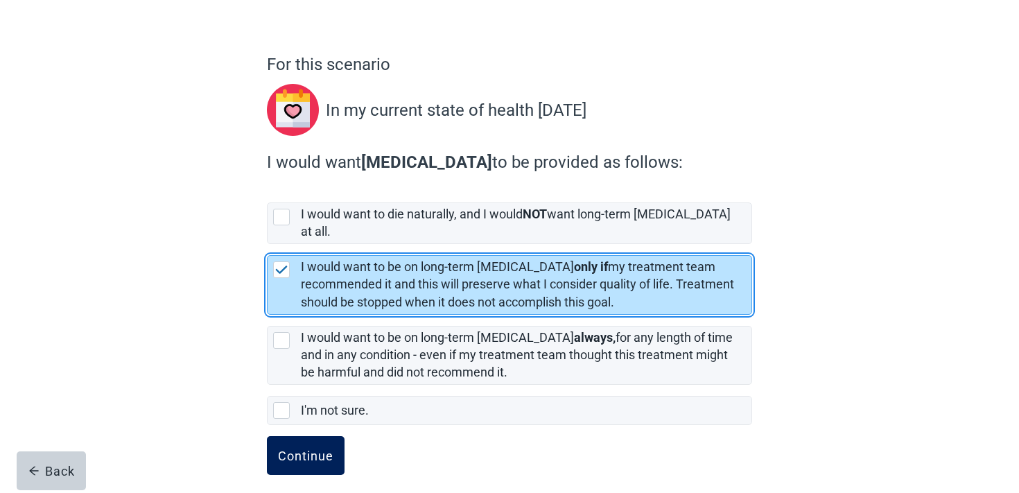
click at [318, 436] on button "Continue" at bounding box center [306, 455] width 78 height 39
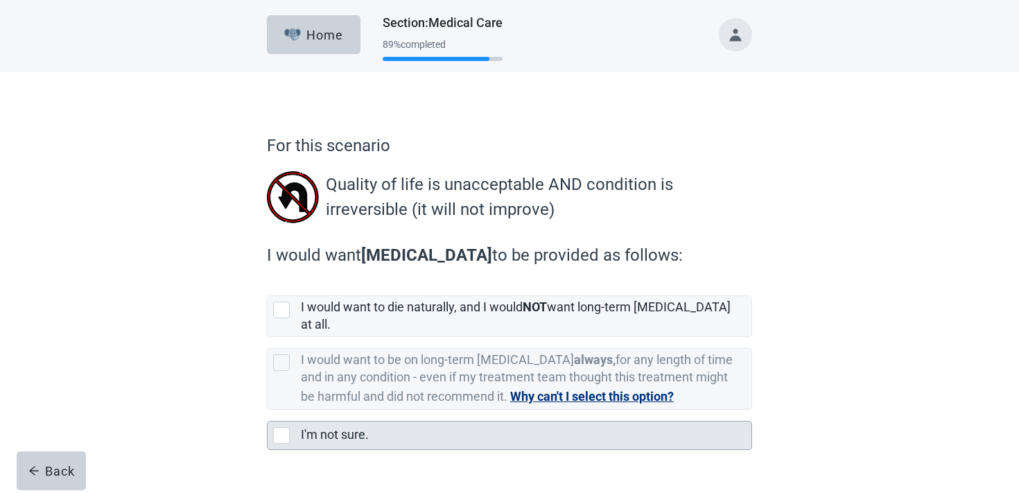
click at [452, 426] on div "I'm not sure." at bounding box center [522, 434] width 442 height 17
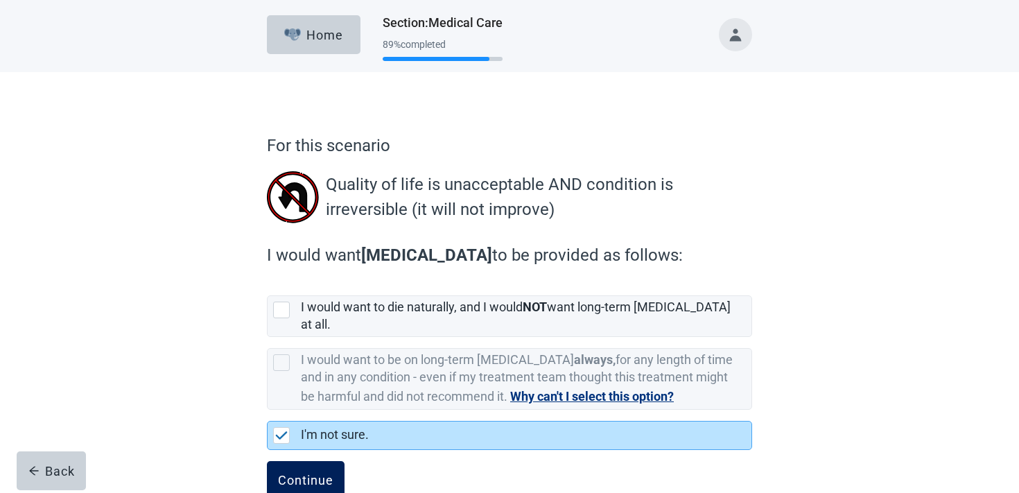
click at [317, 474] on div "Continue" at bounding box center [305, 481] width 55 height 14
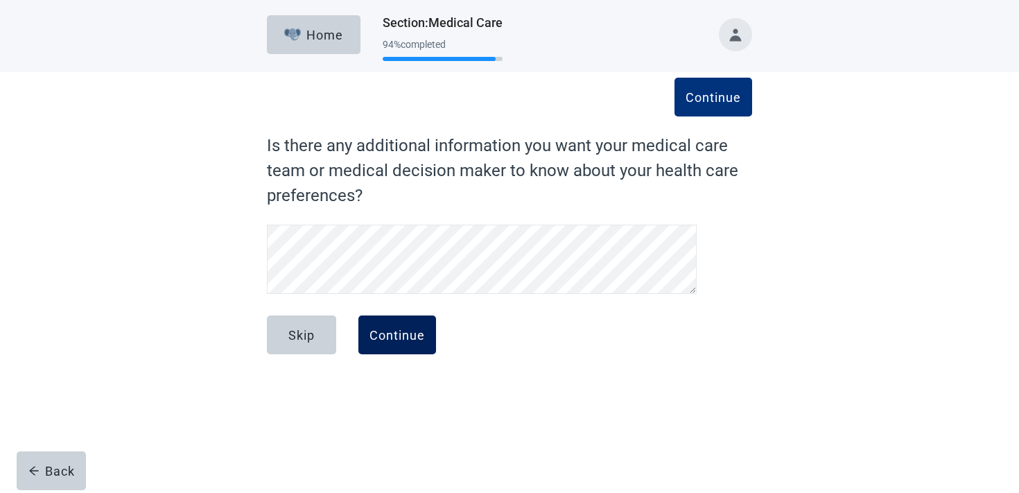
click at [411, 316] on button "Continue" at bounding box center [397, 335] width 78 height 39
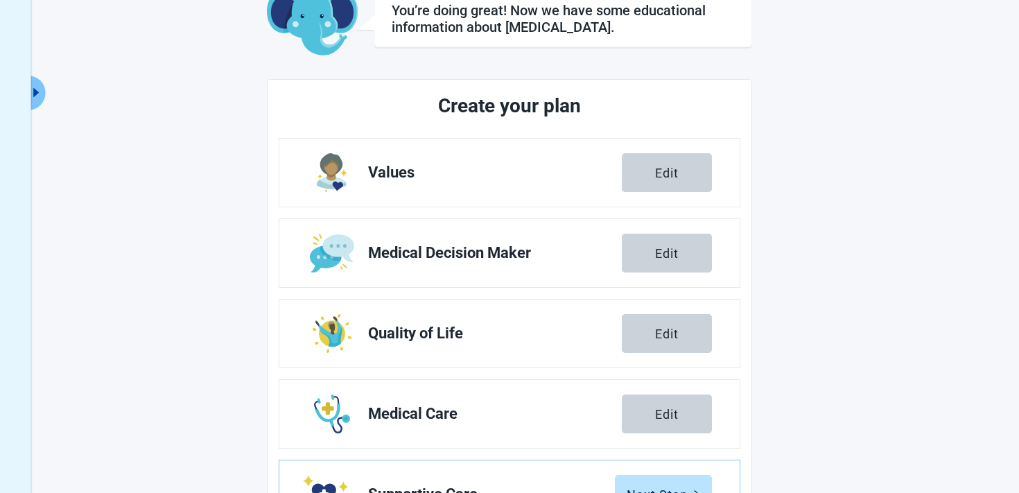
scroll to position [244, 0]
